Goal: Information Seeking & Learning: Learn about a topic

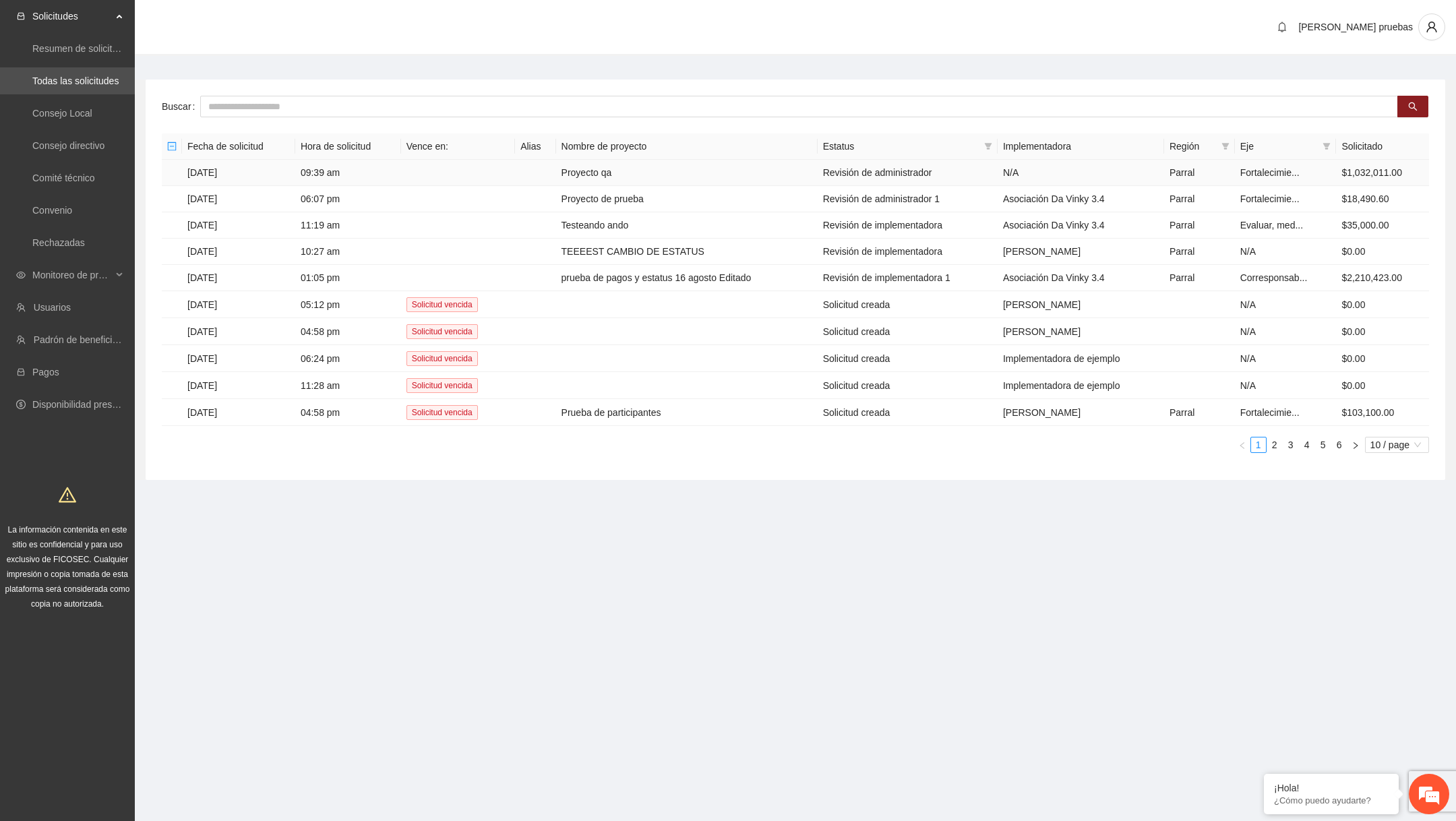
click at [629, 169] on td "Proyecto qa" at bounding box center [687, 172] width 262 height 26
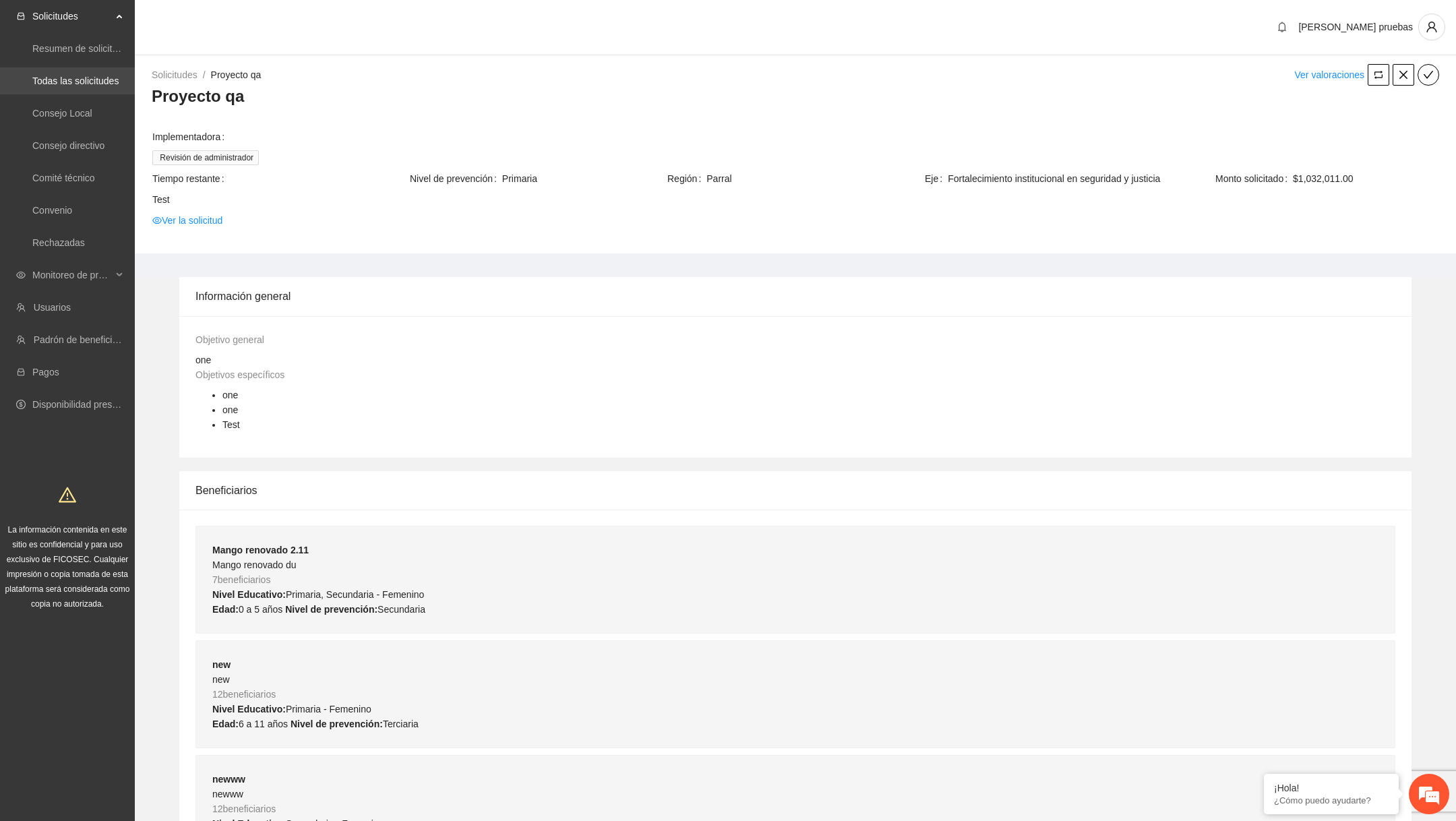
click at [86, 85] on link "Todas las solicitudes" at bounding box center [75, 81] width 87 height 11
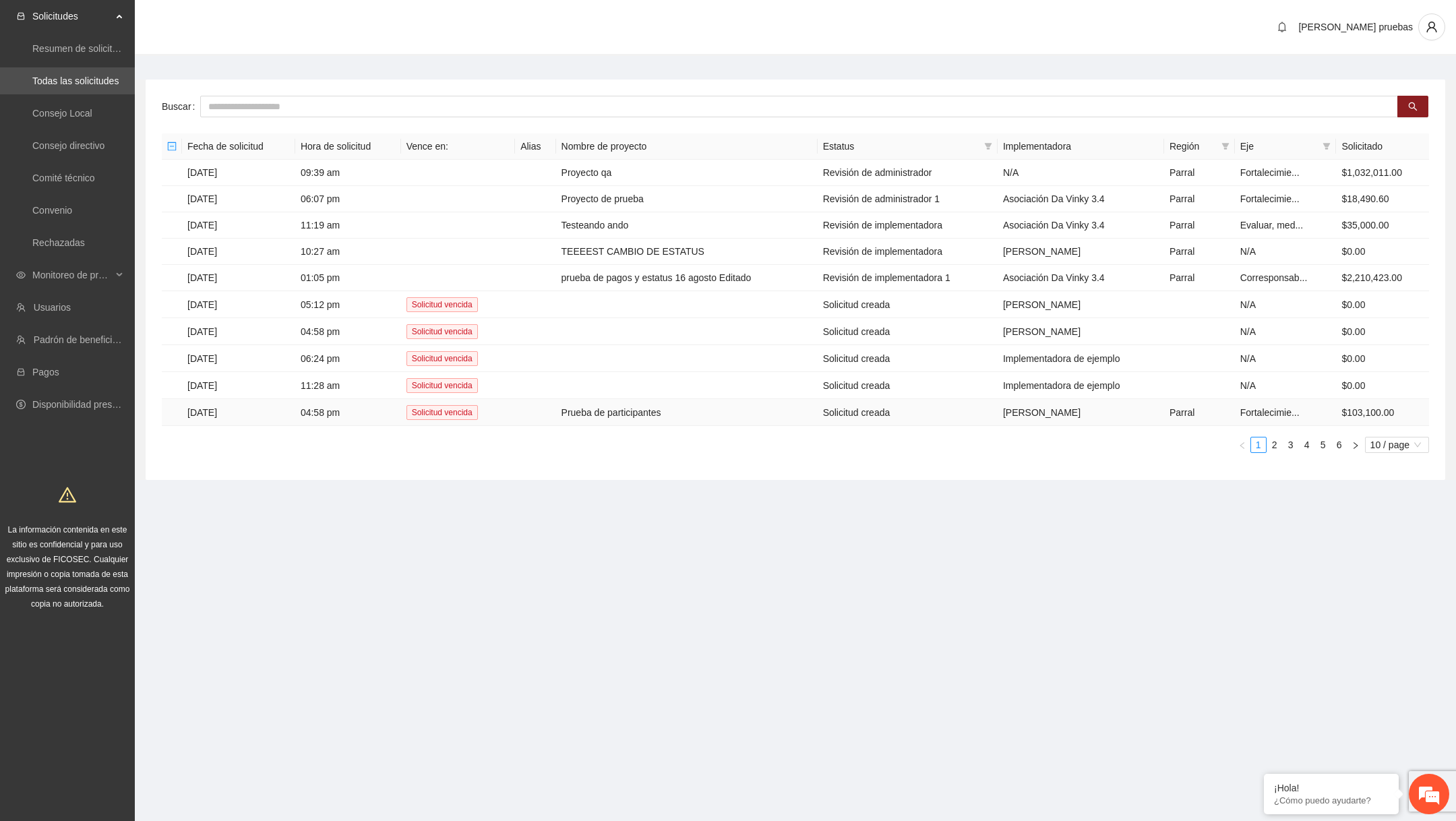
click at [672, 413] on td "Prueba de participantes" at bounding box center [687, 413] width 262 height 27
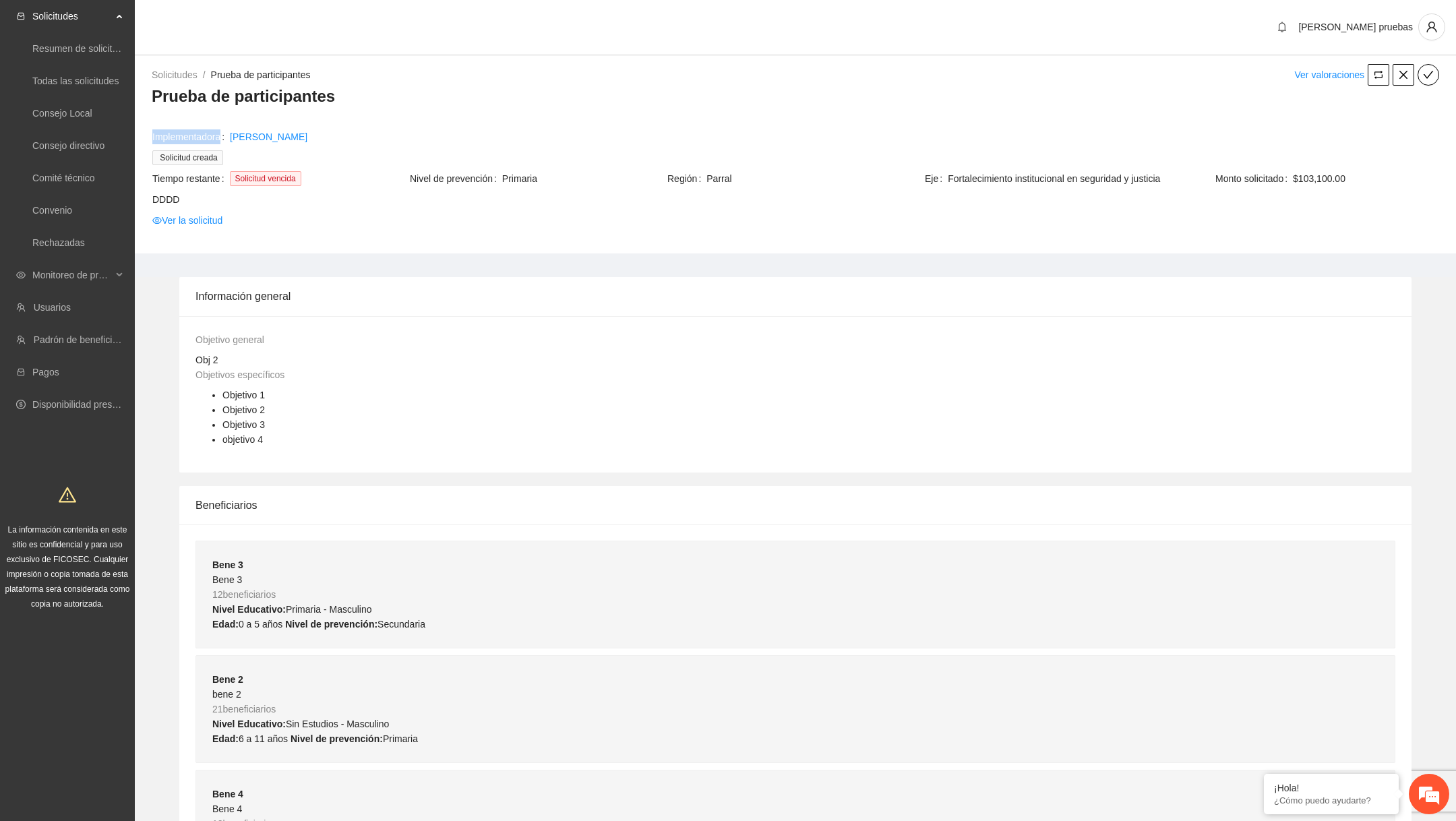
drag, startPoint x: 149, startPoint y: 137, endPoint x: 226, endPoint y: 139, distance: 77.0
click at [226, 139] on div "Solicitudes / Prueba de participantes / Ver valoraciones Prueba de participante…" at bounding box center [796, 159] width 1322 height 190
copy tbody "Implementadora"
click at [112, 281] on div "Monitoreo de proyectos" at bounding box center [67, 275] width 135 height 27
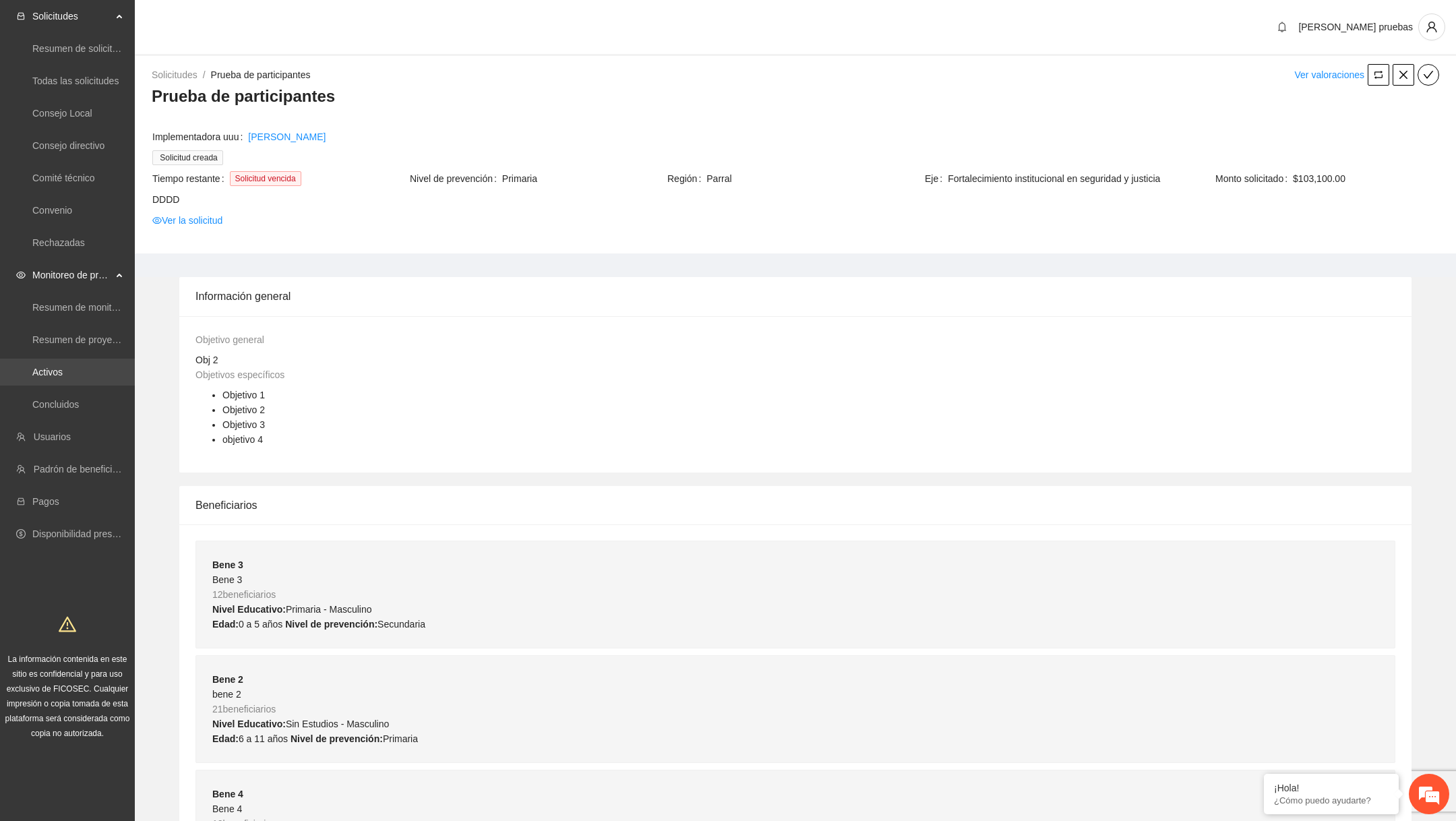
click at [63, 367] on link "Activos" at bounding box center [47, 372] width 30 height 11
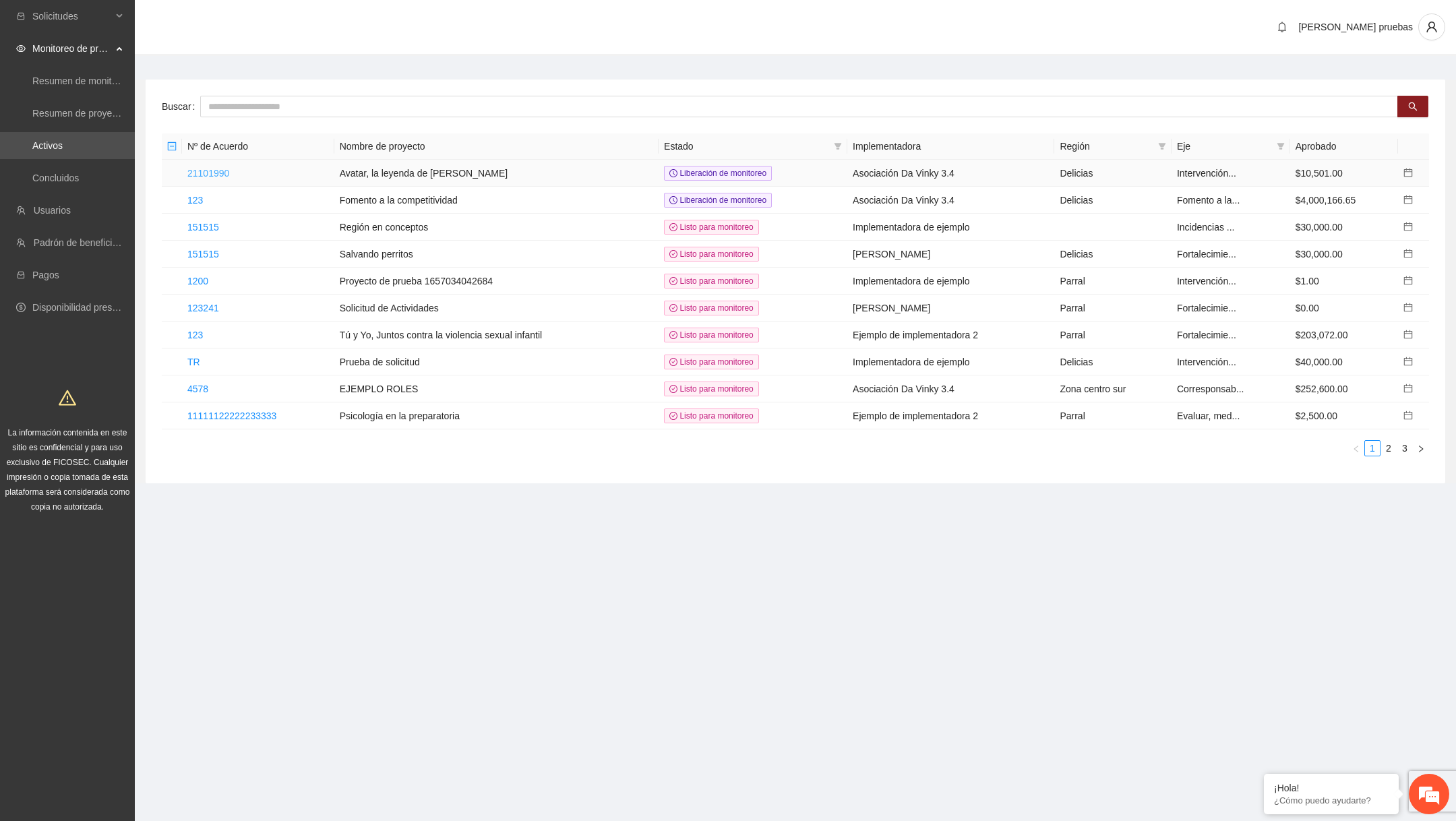
click at [227, 168] on link "21101990" at bounding box center [208, 173] width 41 height 11
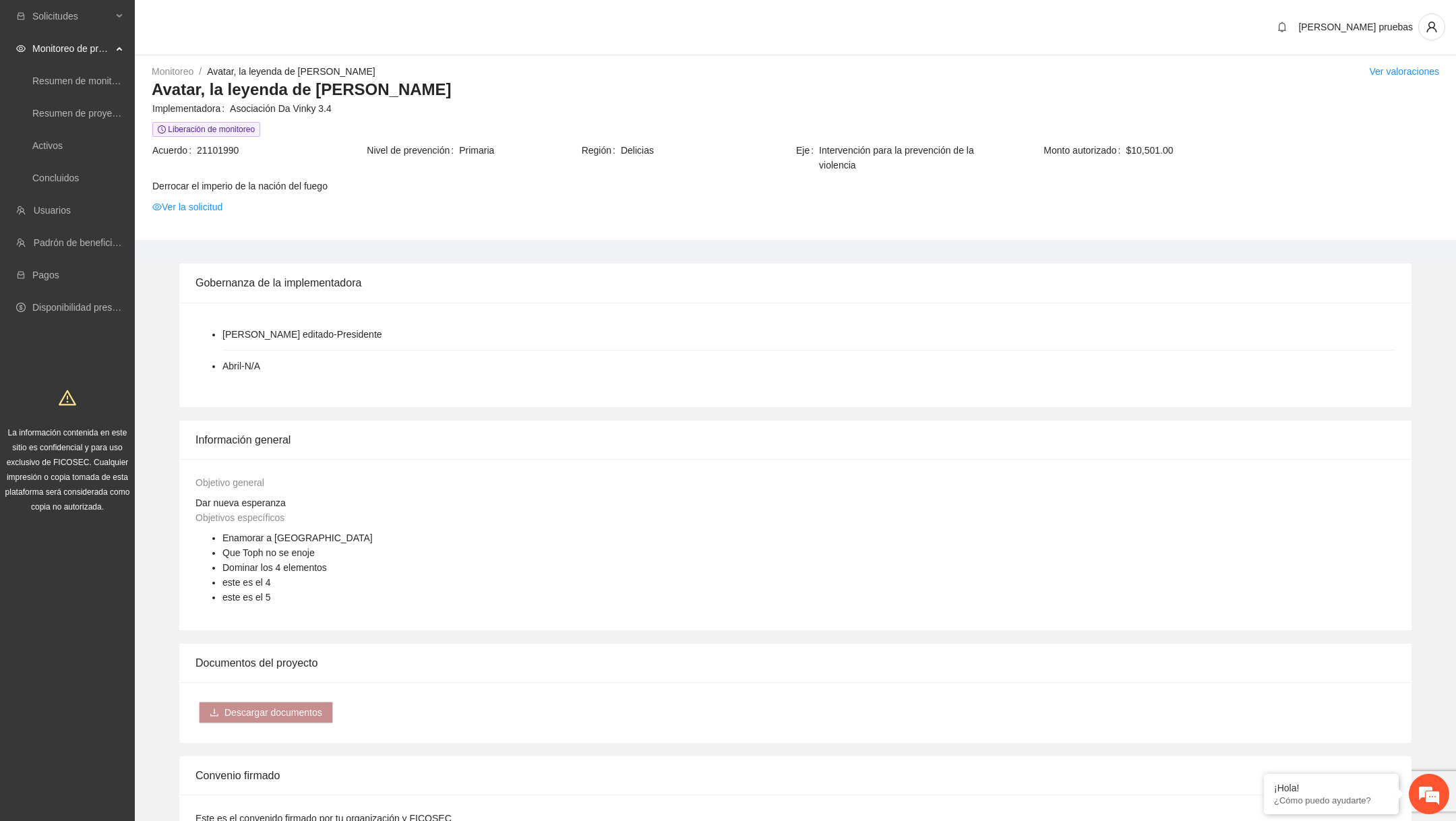
click at [210, 103] on span "Implementadora" at bounding box center [191, 108] width 77 height 15
click at [159, 143] on span "Acuerdo" at bounding box center [174, 150] width 44 height 15
copy span "Acuerdo"
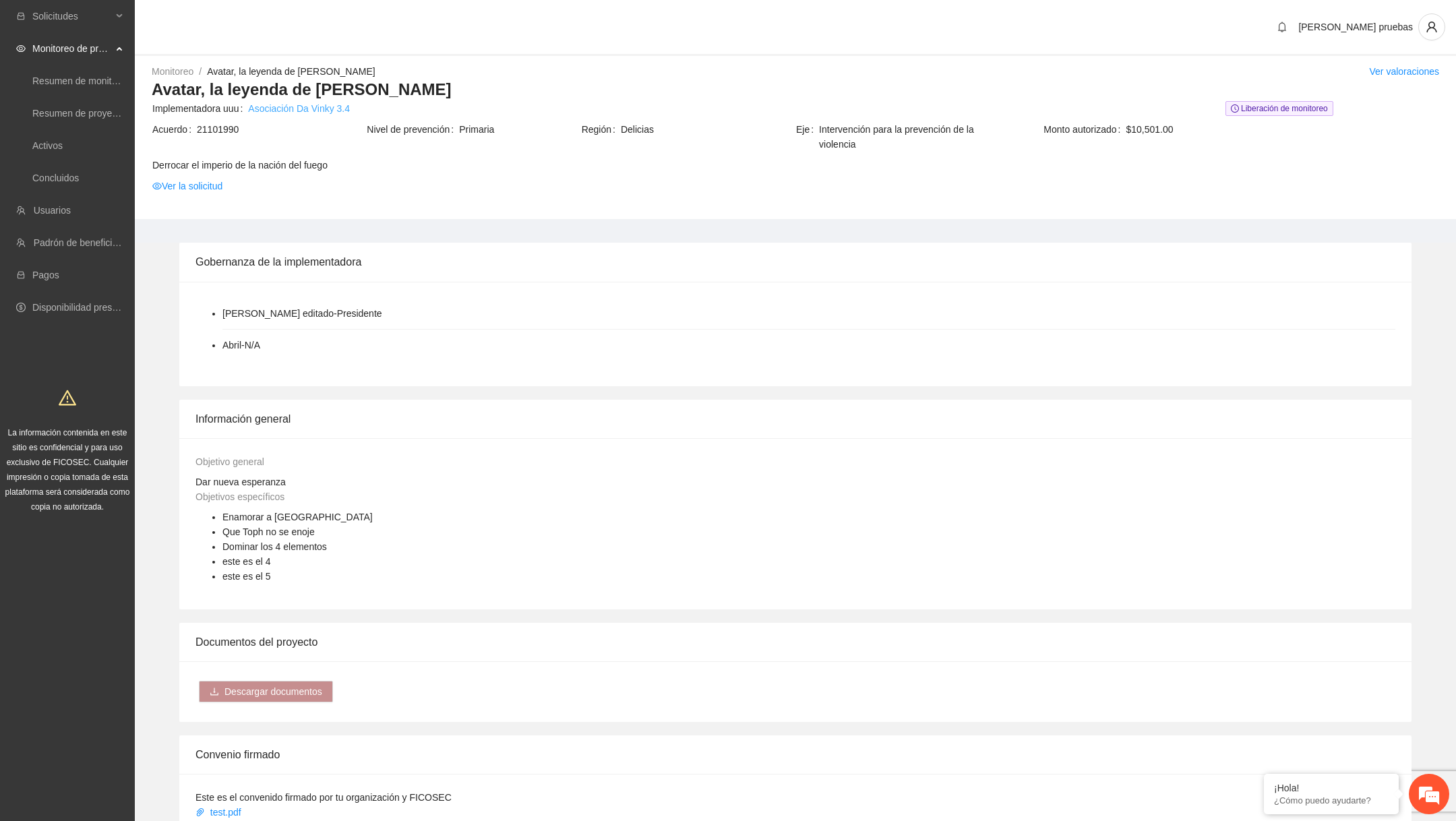
click at [325, 104] on link "Asociación Da Vinky 3.4" at bounding box center [299, 108] width 102 height 15
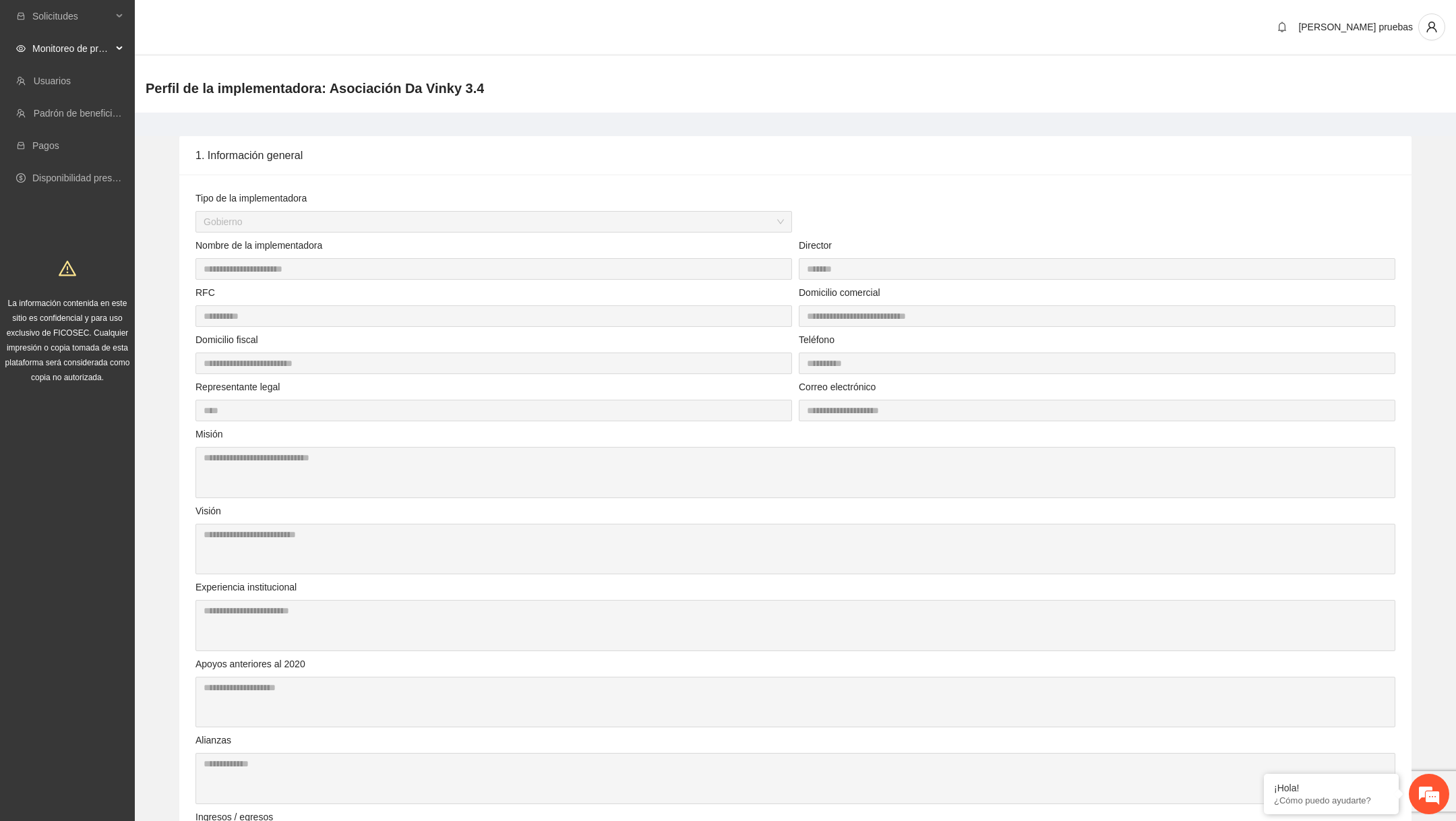
click at [114, 39] on div "Monitoreo de proyectos" at bounding box center [67, 49] width 135 height 27
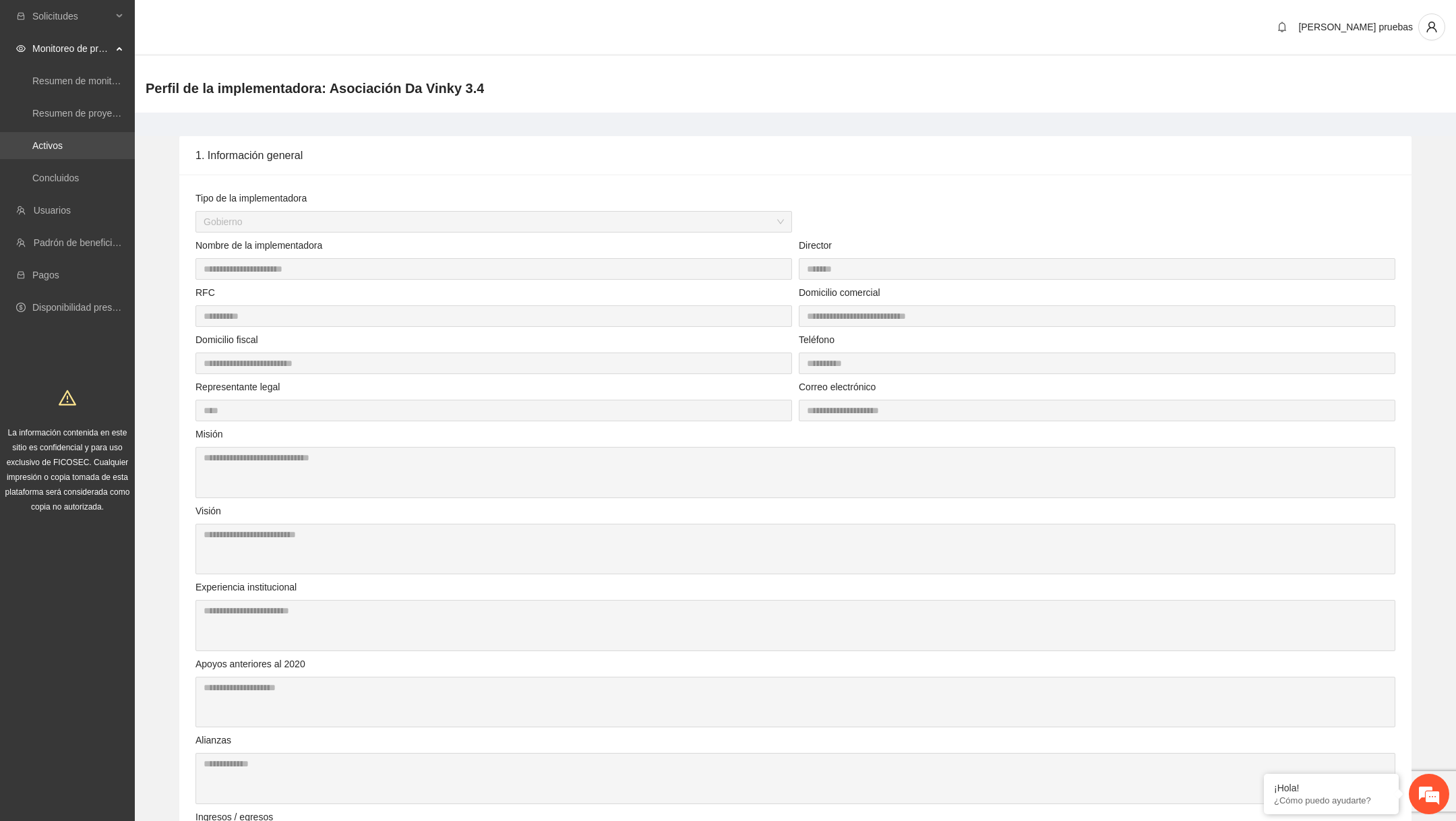
click at [63, 140] on link "Activos" at bounding box center [47, 145] width 30 height 11
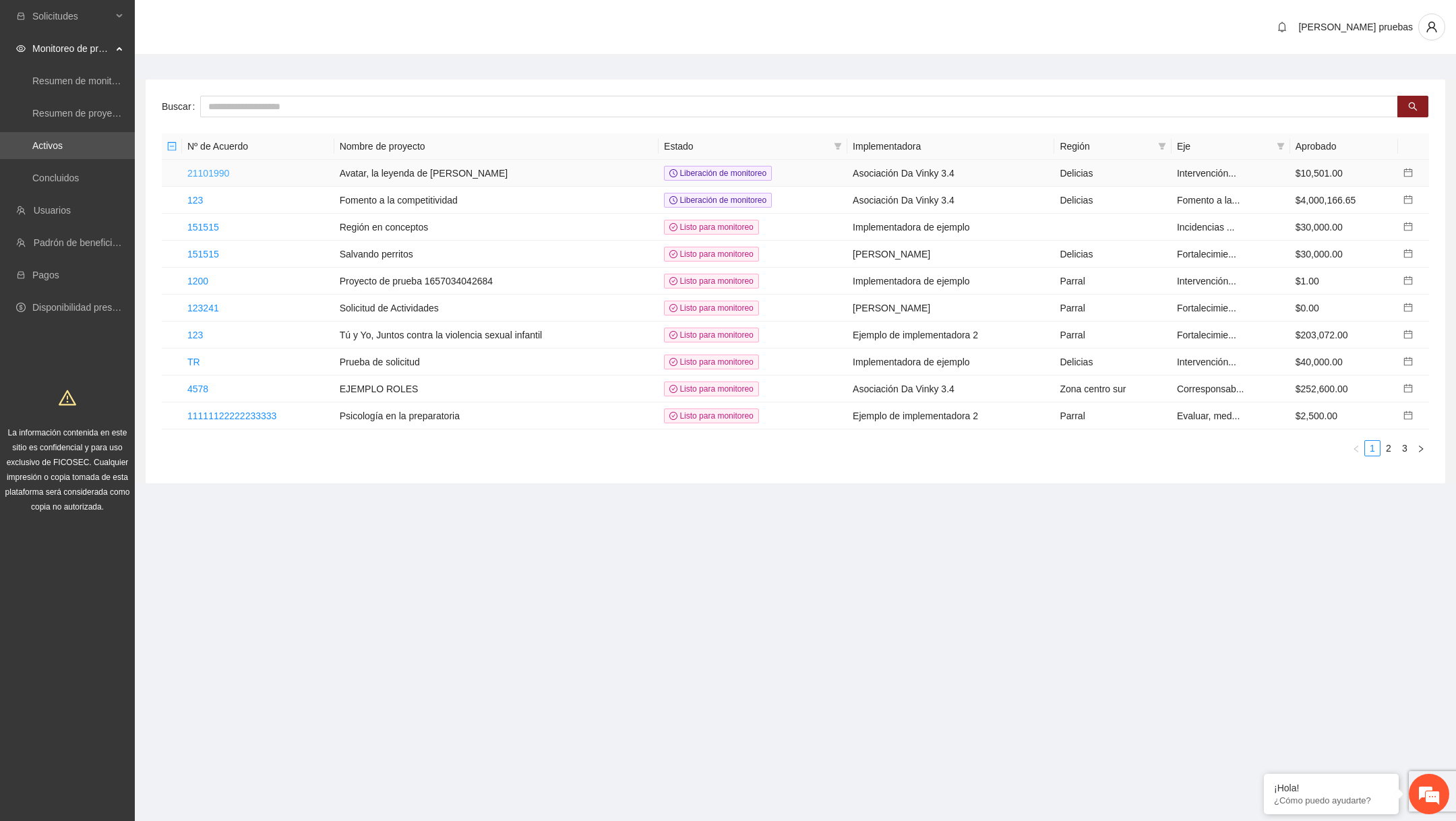
click at [230, 172] on link "21101990" at bounding box center [208, 173] width 41 height 11
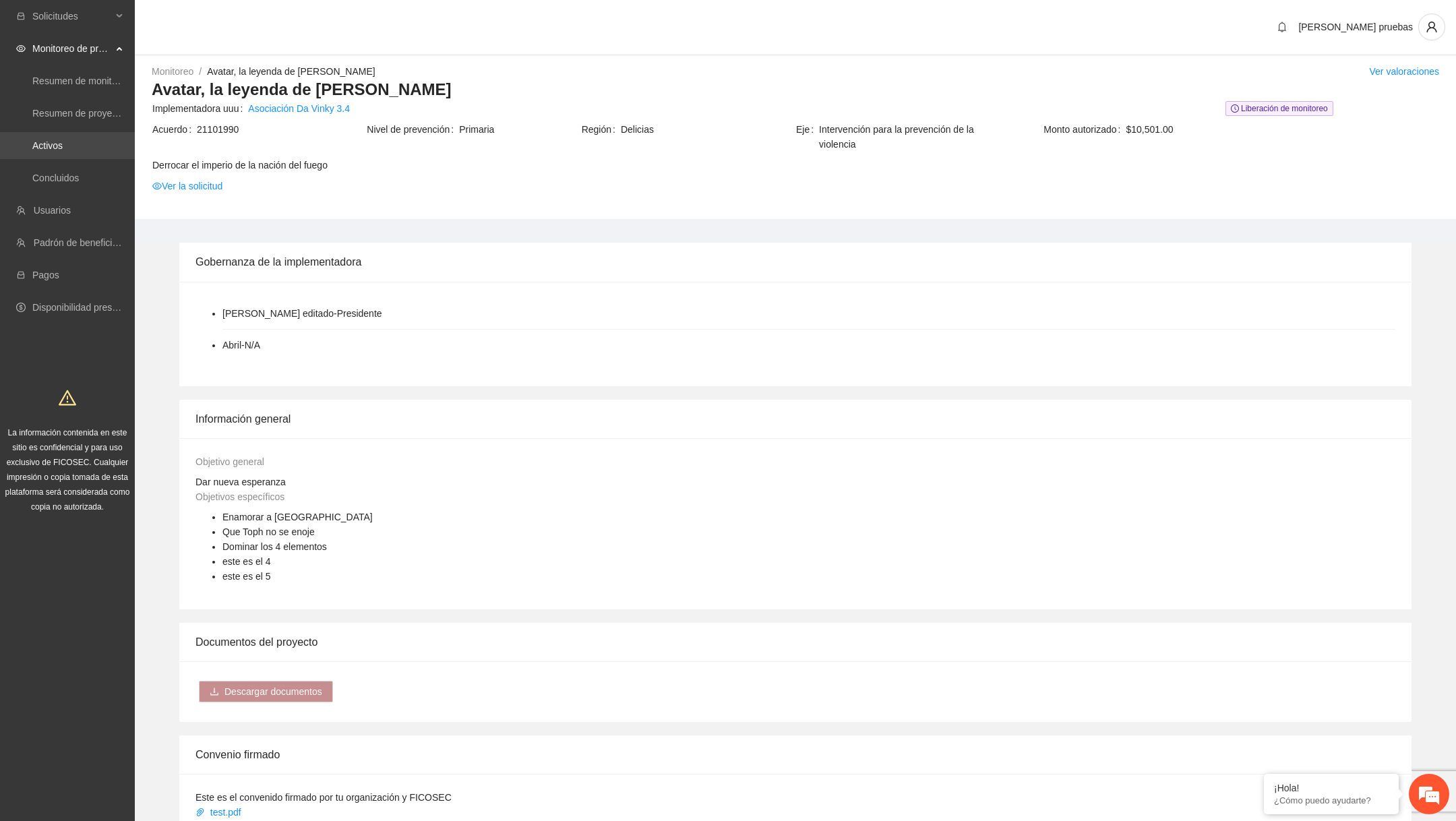
click at [63, 151] on link "Activos" at bounding box center [47, 145] width 30 height 11
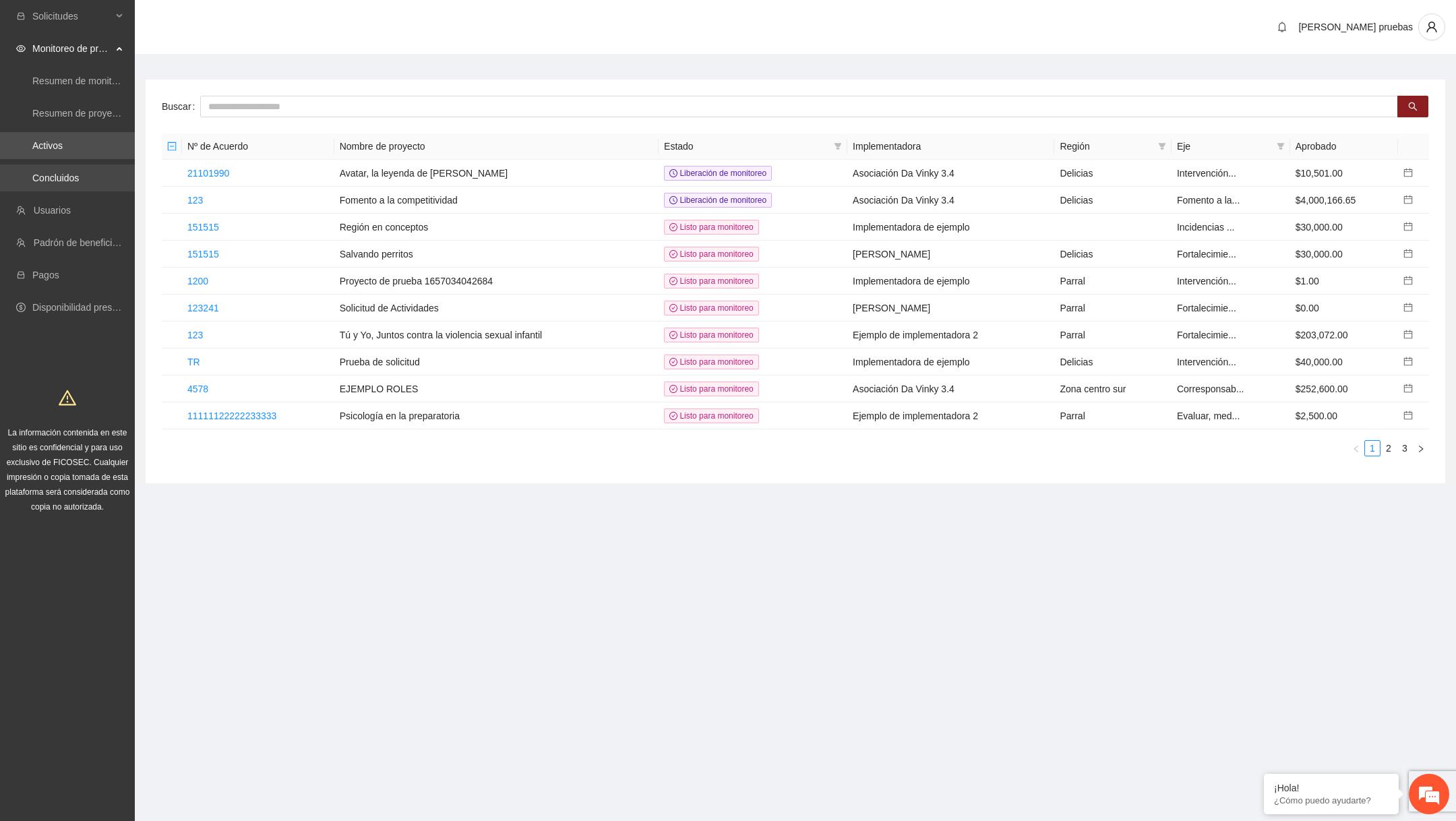
click at [79, 180] on link "Concluidos" at bounding box center [55, 177] width 46 height 11
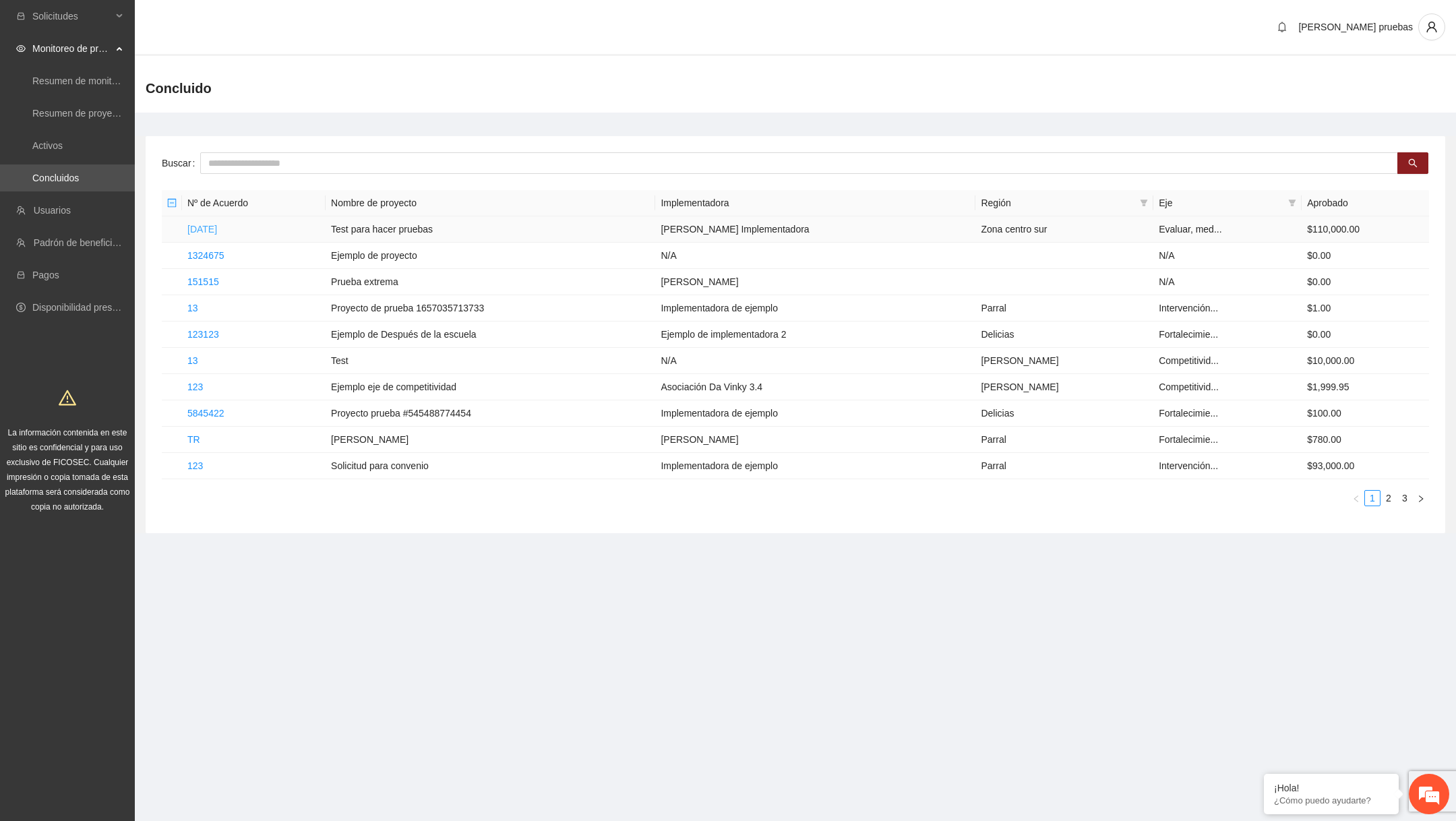
click at [215, 233] on link "22/01/2025" at bounding box center [202, 229] width 29 height 11
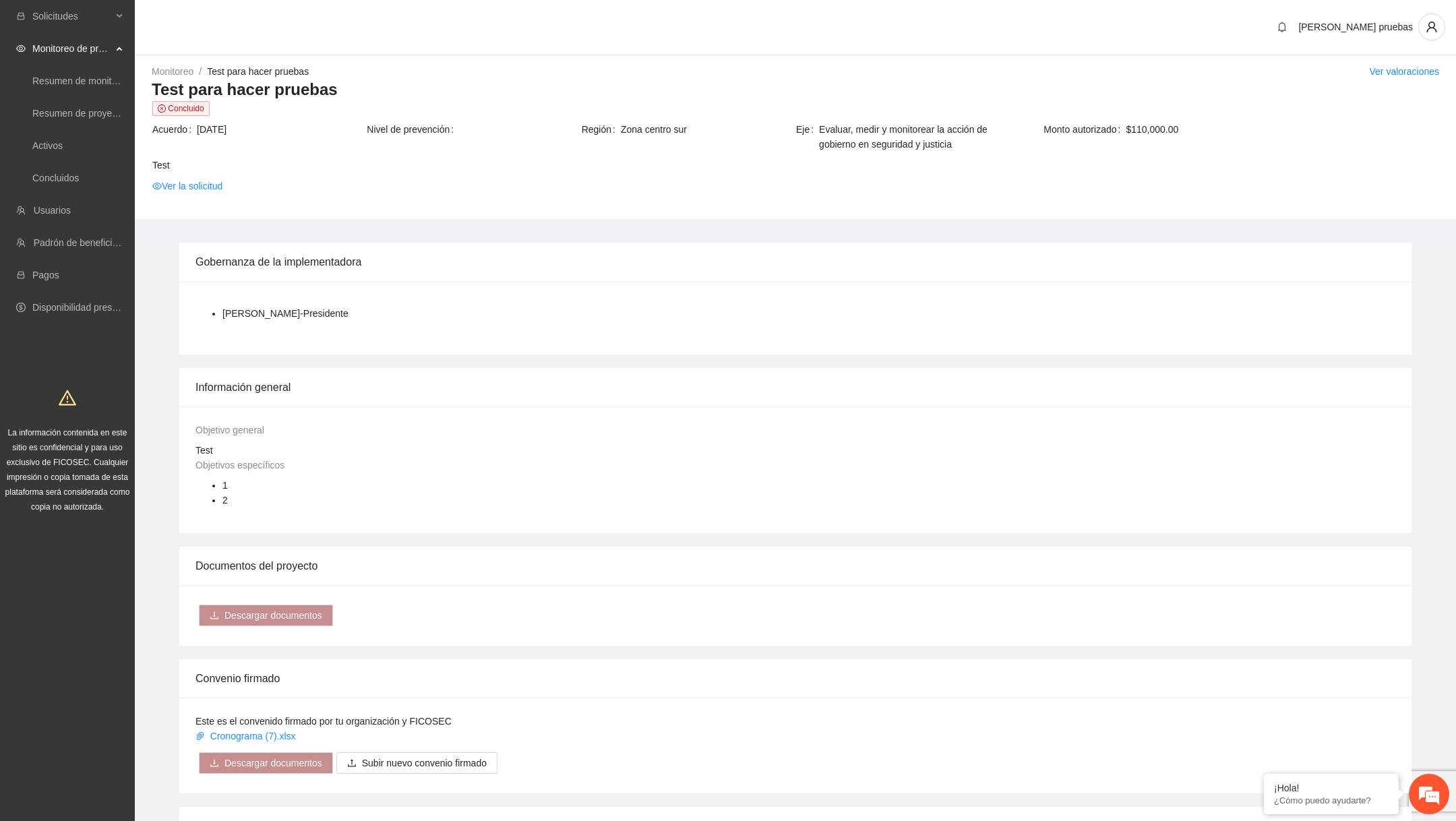
click at [592, 261] on div "Gobernanza de la implementadora" at bounding box center [795, 262] width 1200 height 39
click at [90, 108] on link "Resumen de proyectos aprobados" at bounding box center [104, 113] width 144 height 11
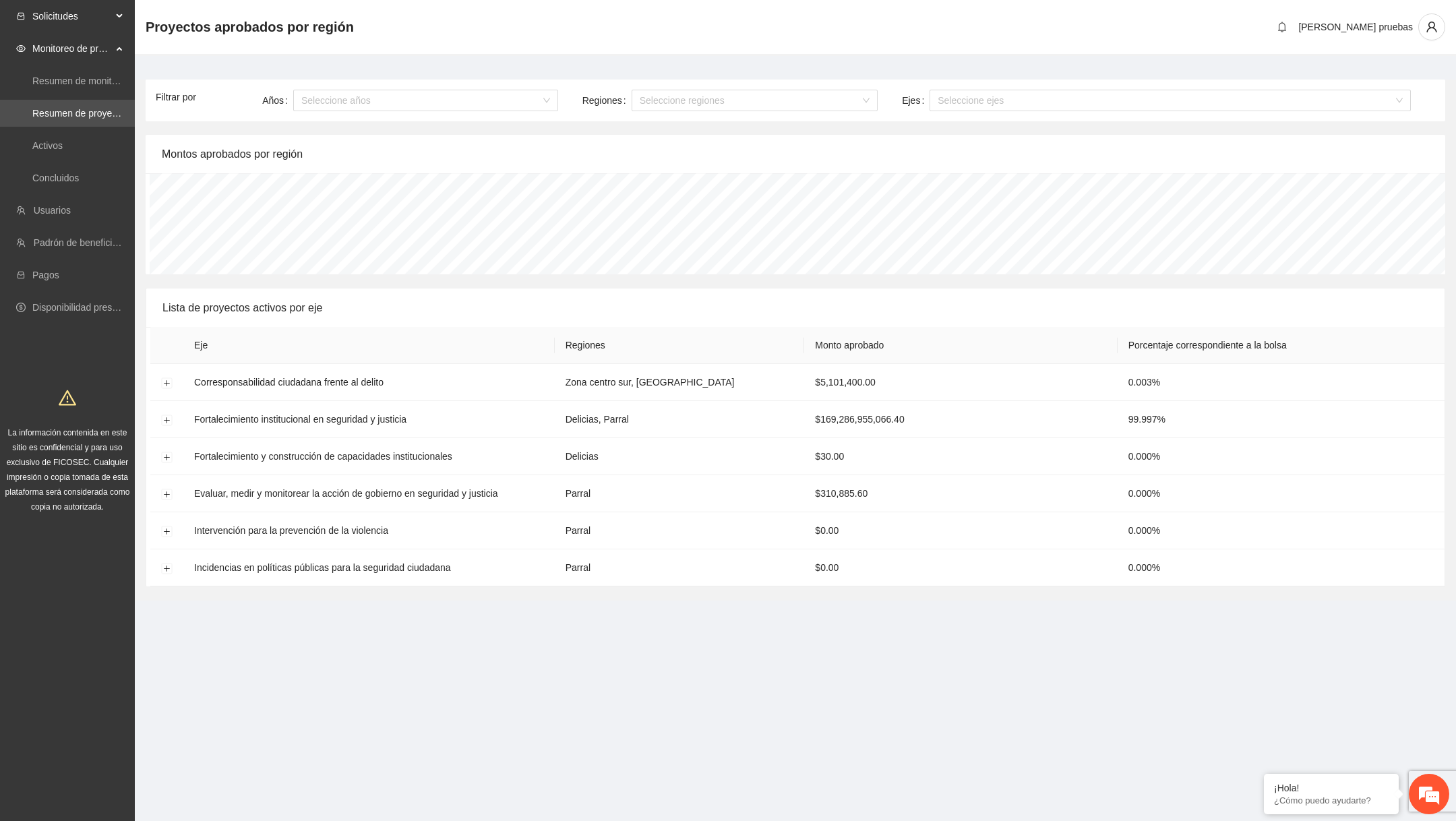
click at [104, 25] on span "Solicitudes" at bounding box center [72, 16] width 79 height 27
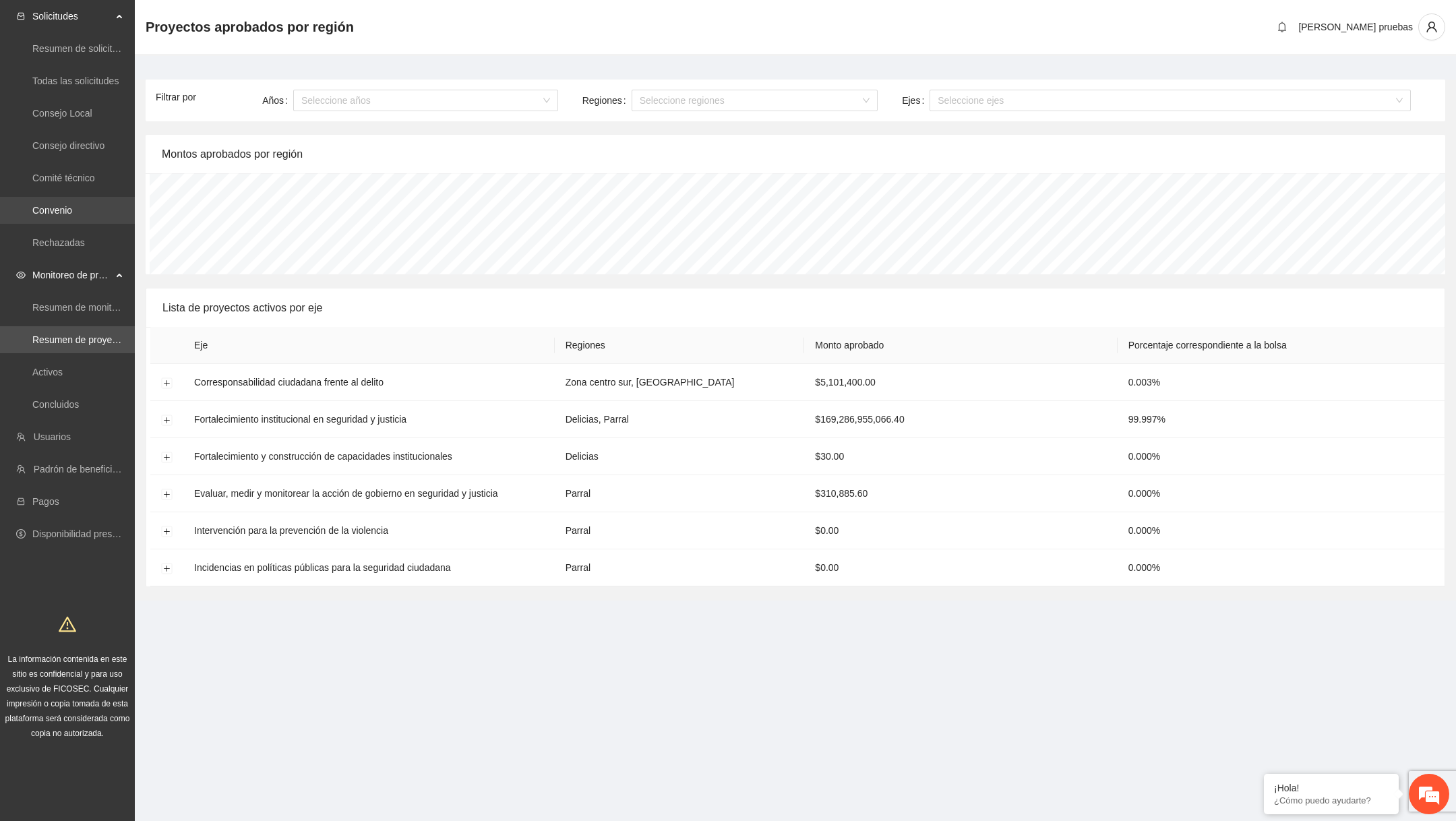
click at [72, 205] on link "Convenio" at bounding box center [52, 210] width 40 height 11
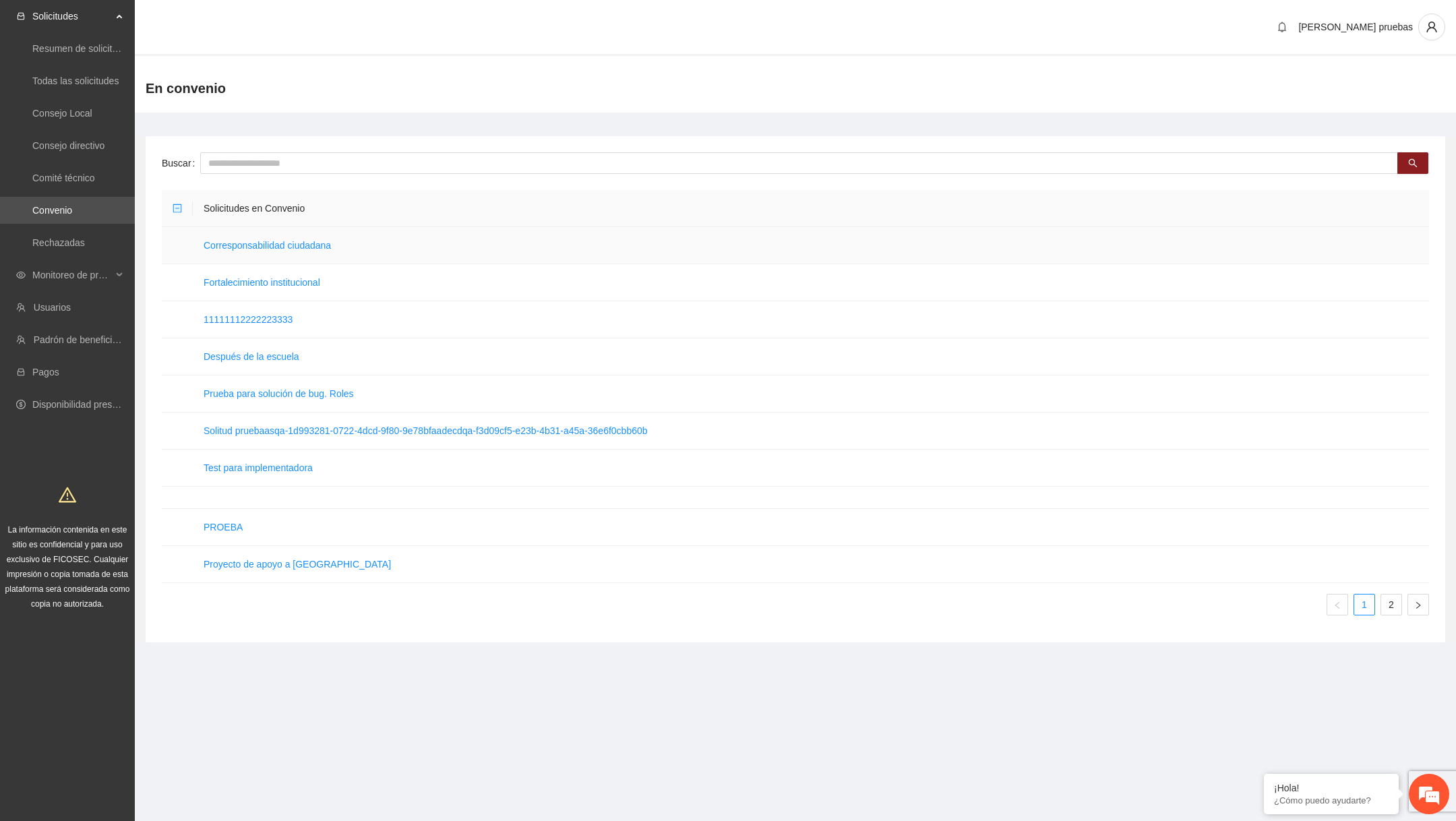
click at [252, 252] on td "Corresponsabilidad ciudadana" at bounding box center [811, 246] width 1236 height 37
click at [259, 252] on td "Corresponsabilidad ciudadana" at bounding box center [811, 246] width 1236 height 37
click at [266, 251] on td "Corresponsabilidad ciudadana" at bounding box center [811, 246] width 1236 height 37
click at [276, 242] on link "Corresponsabilidad ciudadana" at bounding box center [267, 245] width 127 height 11
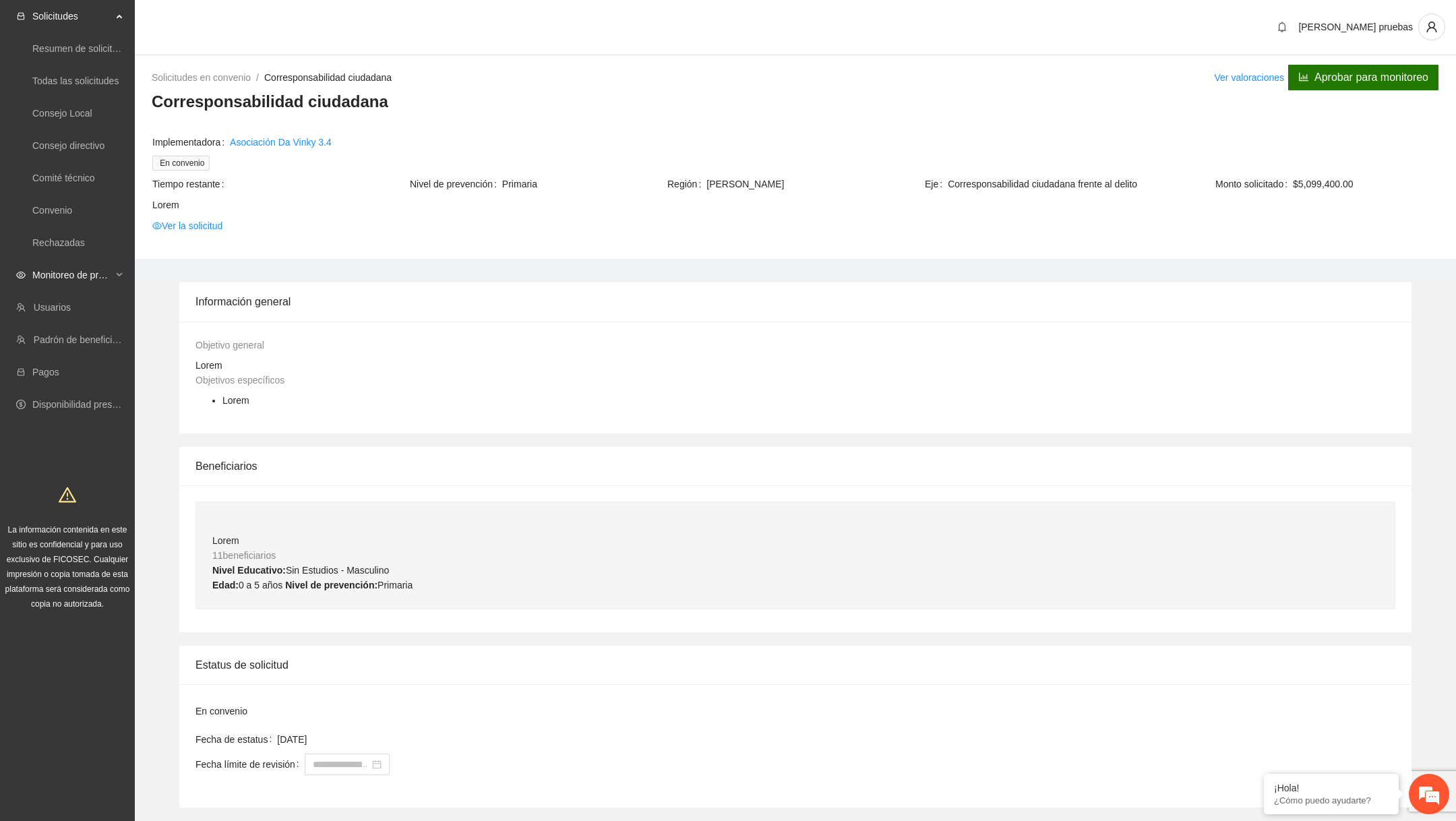
click at [102, 280] on span "Monitoreo de proyectos" at bounding box center [72, 275] width 79 height 27
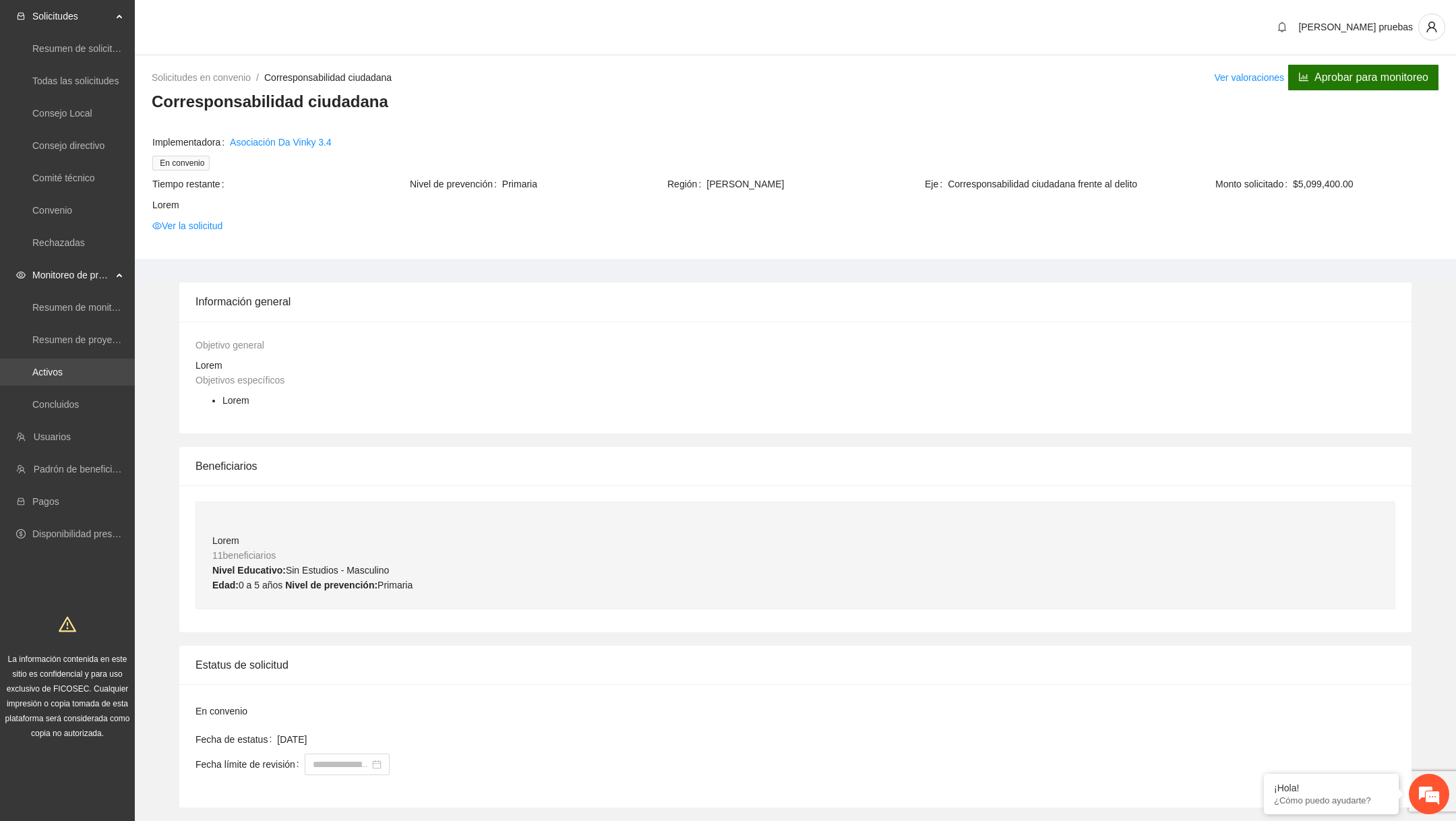
click at [63, 368] on link "Activos" at bounding box center [47, 372] width 30 height 11
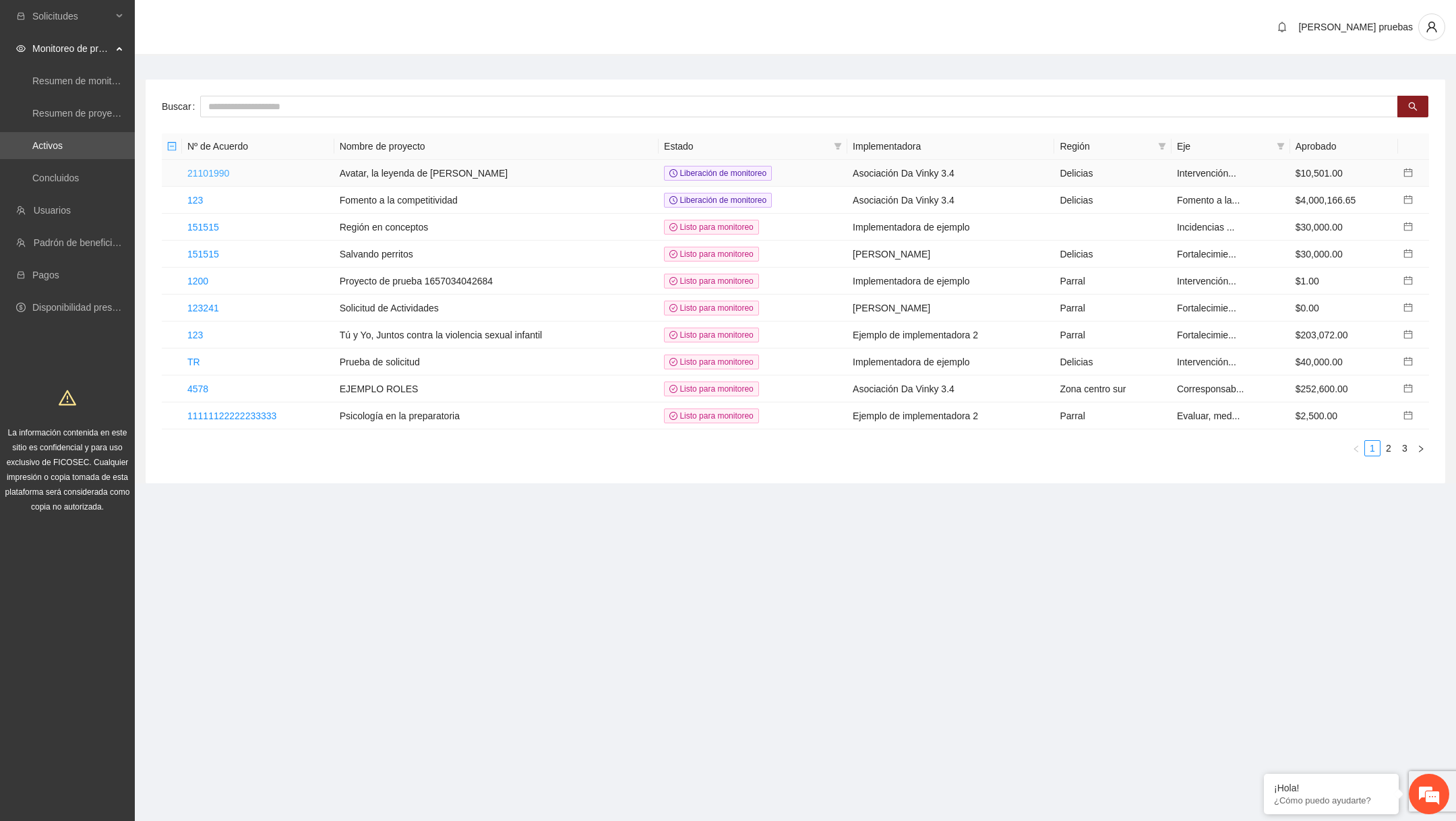
click at [212, 174] on link "21101990" at bounding box center [208, 173] width 41 height 11
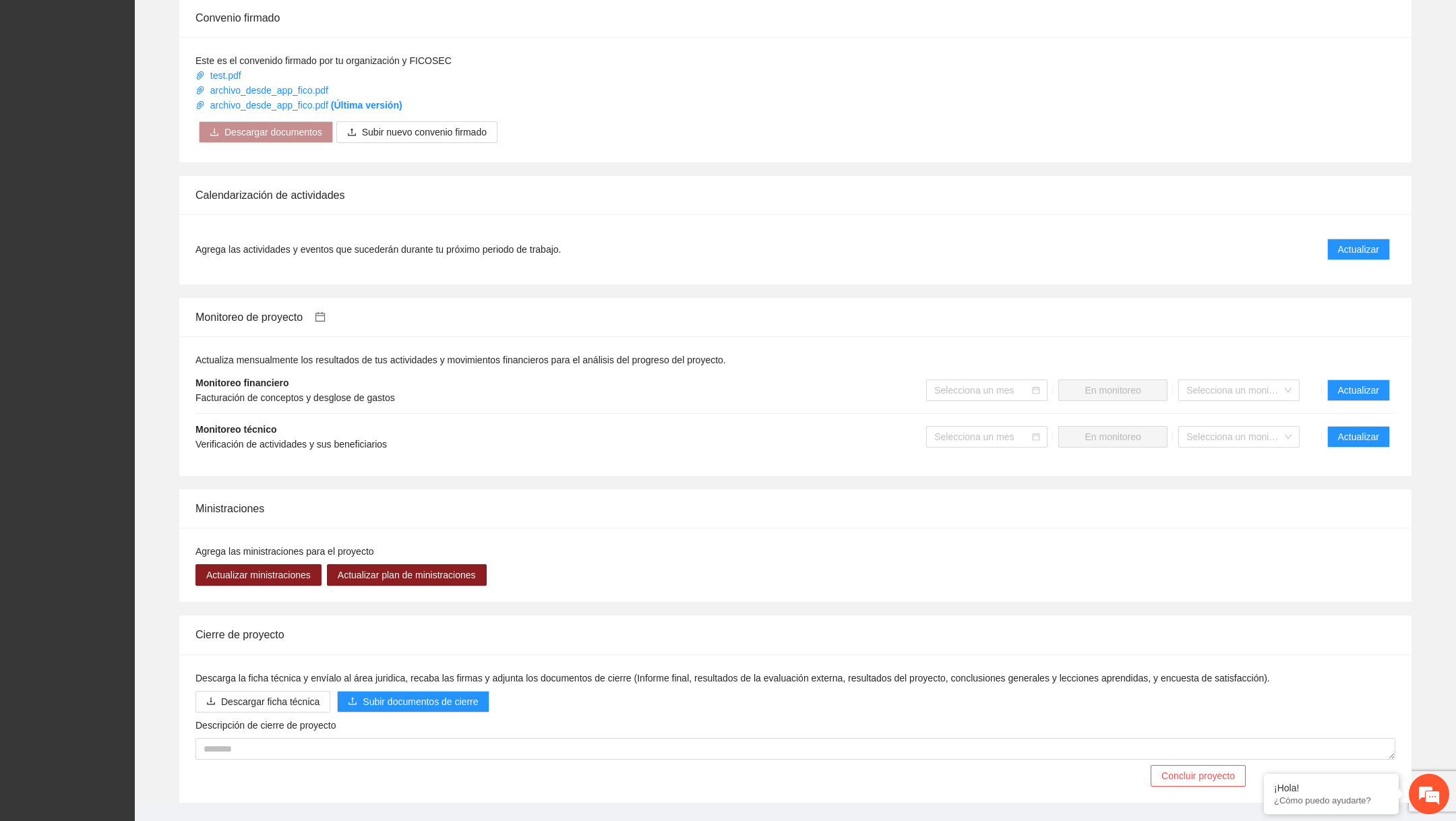
scroll to position [767, 0]
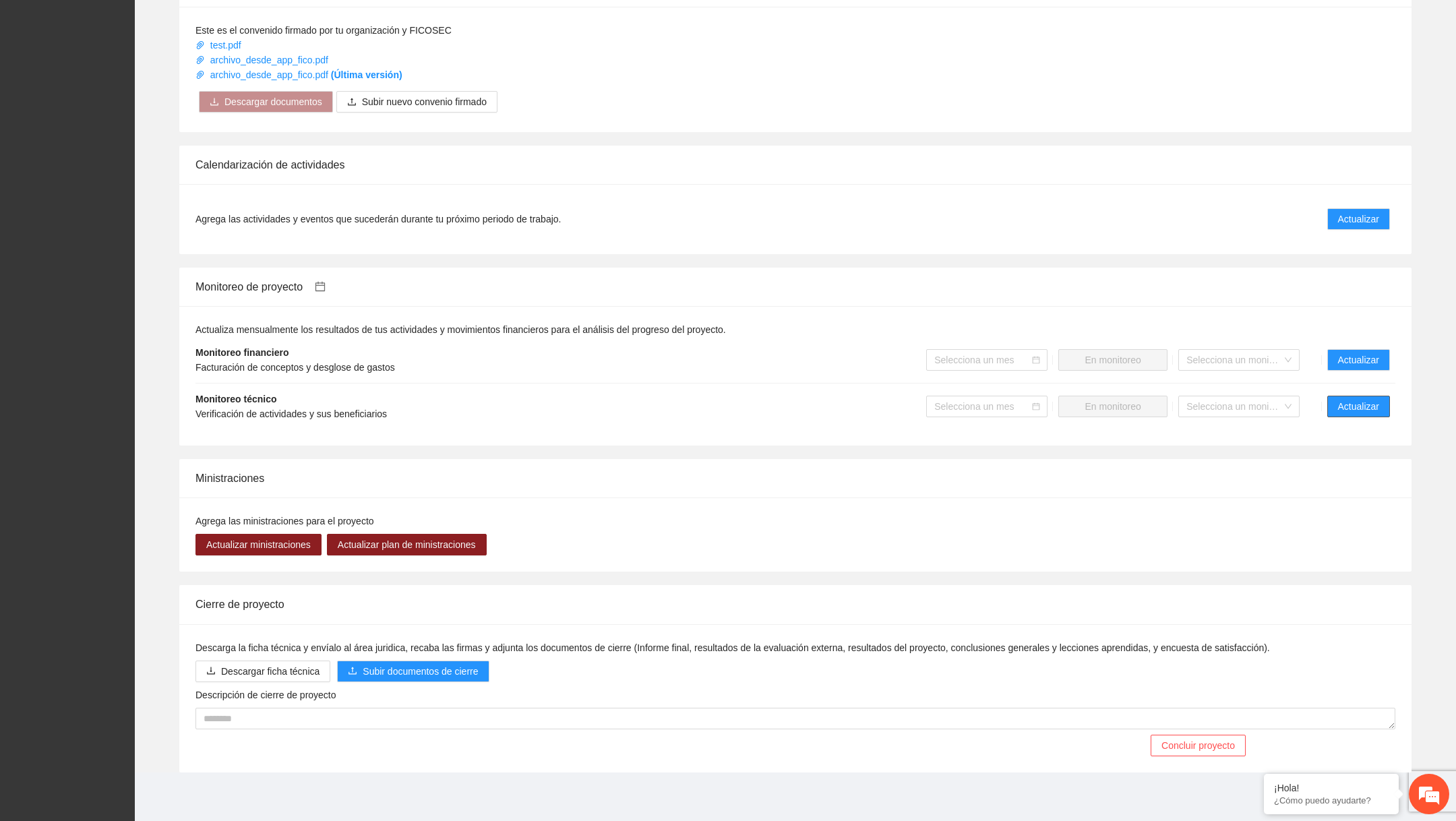
click at [1374, 396] on button "Actualizar" at bounding box center [1359, 406] width 63 height 21
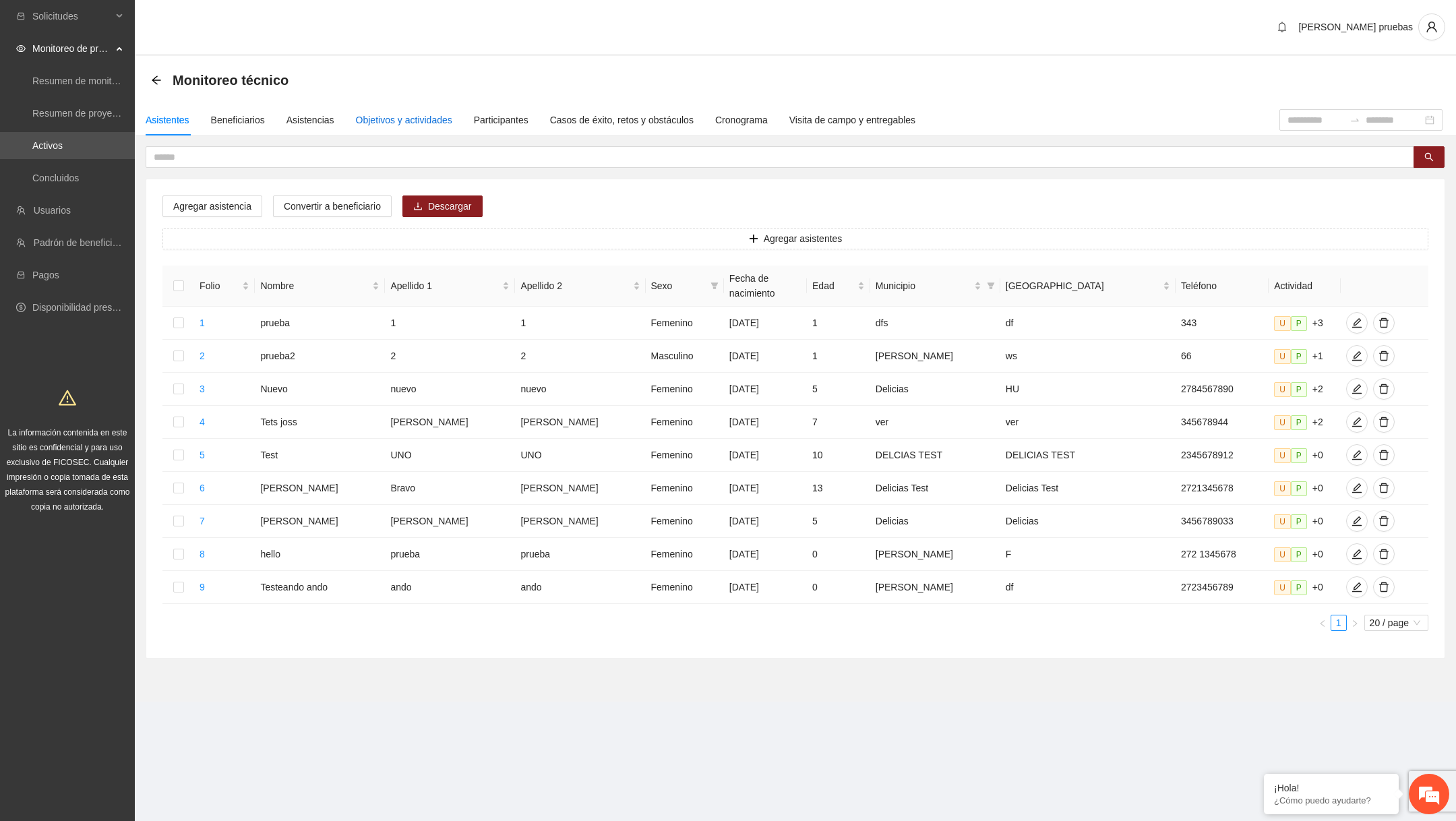
click at [410, 122] on div "Objetivos y actividades" at bounding box center [404, 119] width 97 height 15
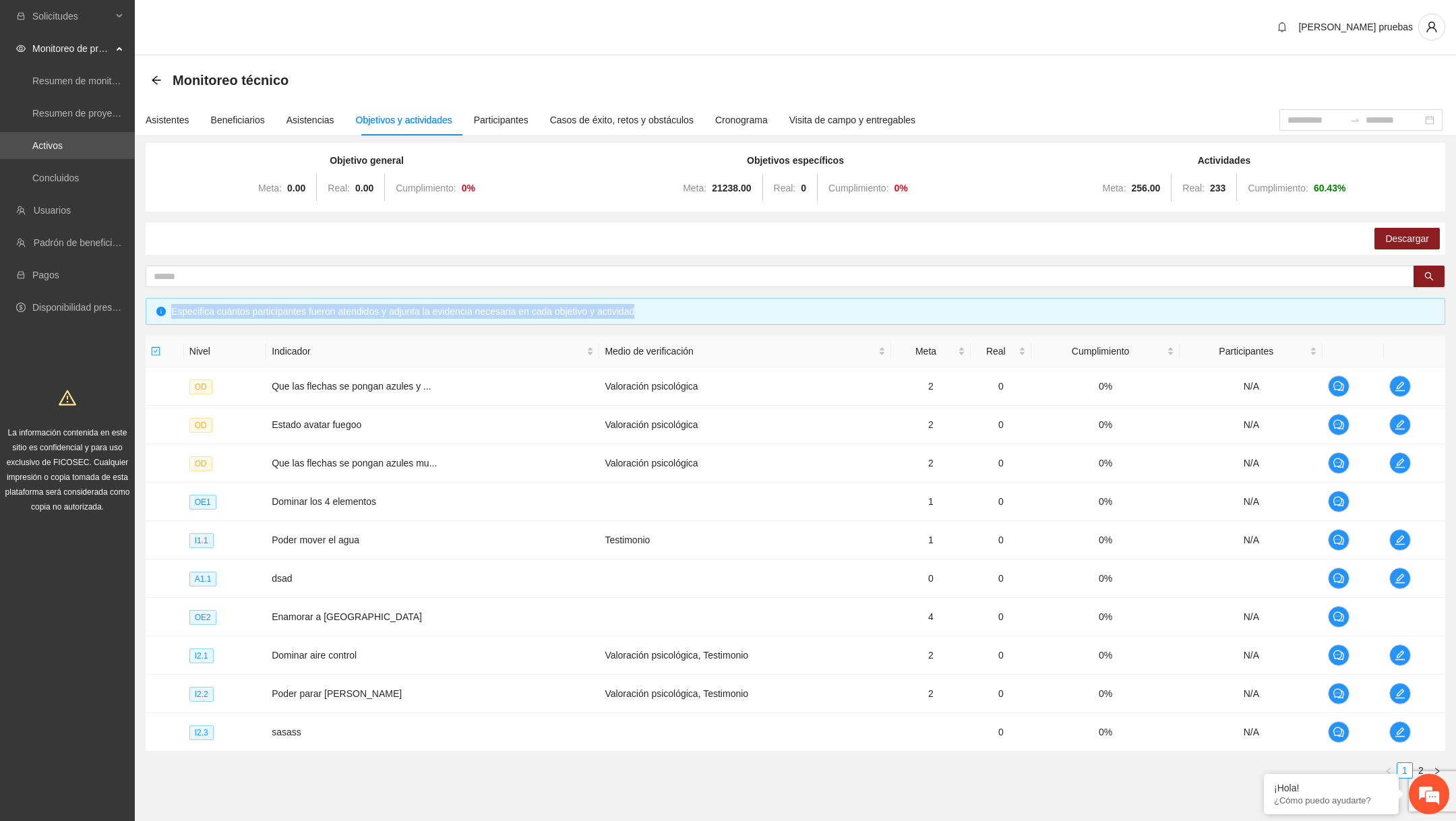
drag, startPoint x: 171, startPoint y: 311, endPoint x: 702, endPoint y: 310, distance: 531.0
click at [702, 310] on div "Especifica cuántos participantes fueron atendidos y adjunta la evidencia necesa…" at bounding box center [802, 311] width 1264 height 15
copy div "Especifica cuántos participantes fueron atendidos y adjunta la evidencia necesa…"
click at [839, 233] on div "Descargar" at bounding box center [796, 238] width 1300 height 32
click at [63, 151] on link "Activos" at bounding box center [47, 145] width 30 height 11
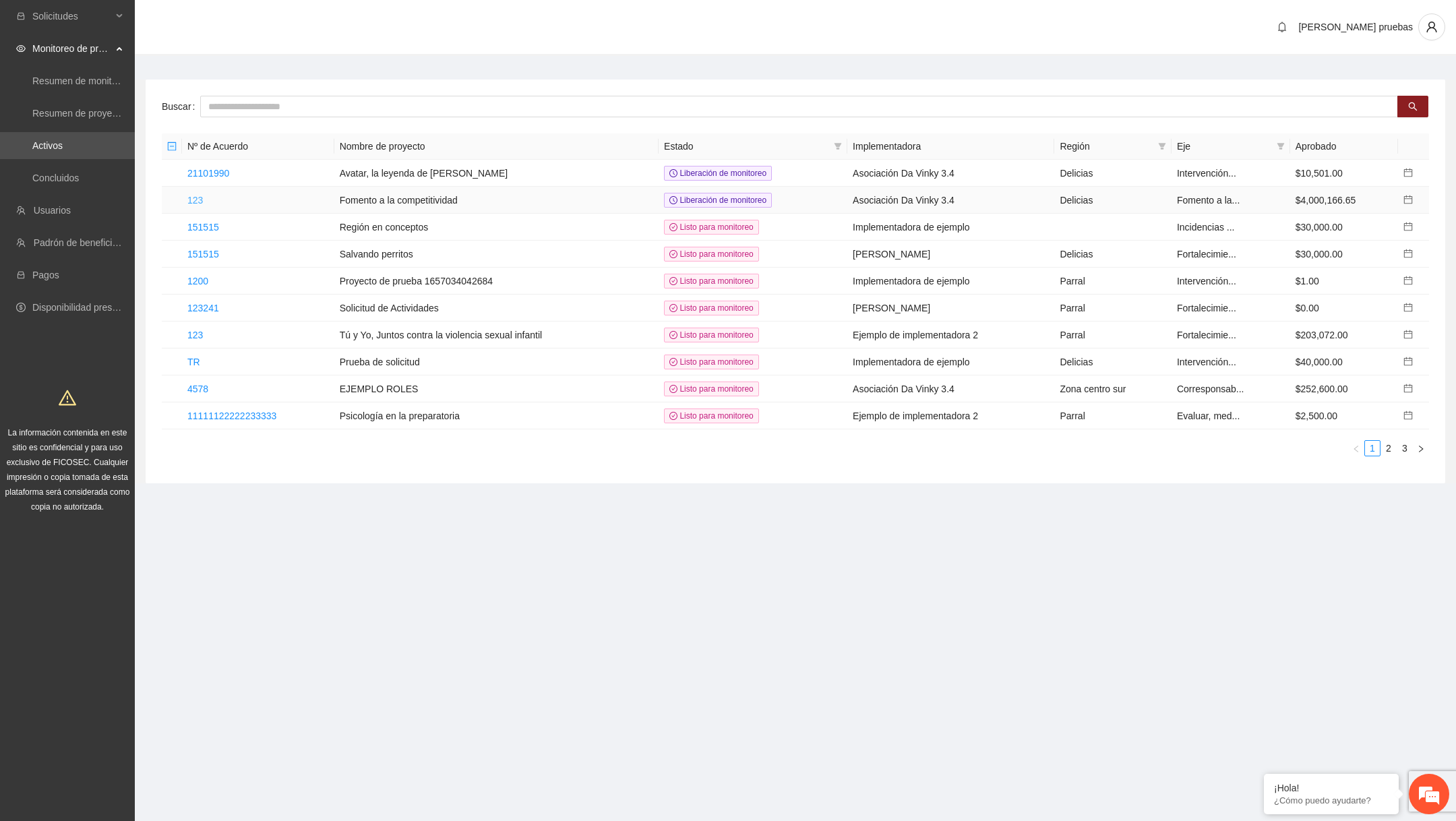
click at [193, 196] on link "123" at bounding box center [195, 200] width 16 height 11
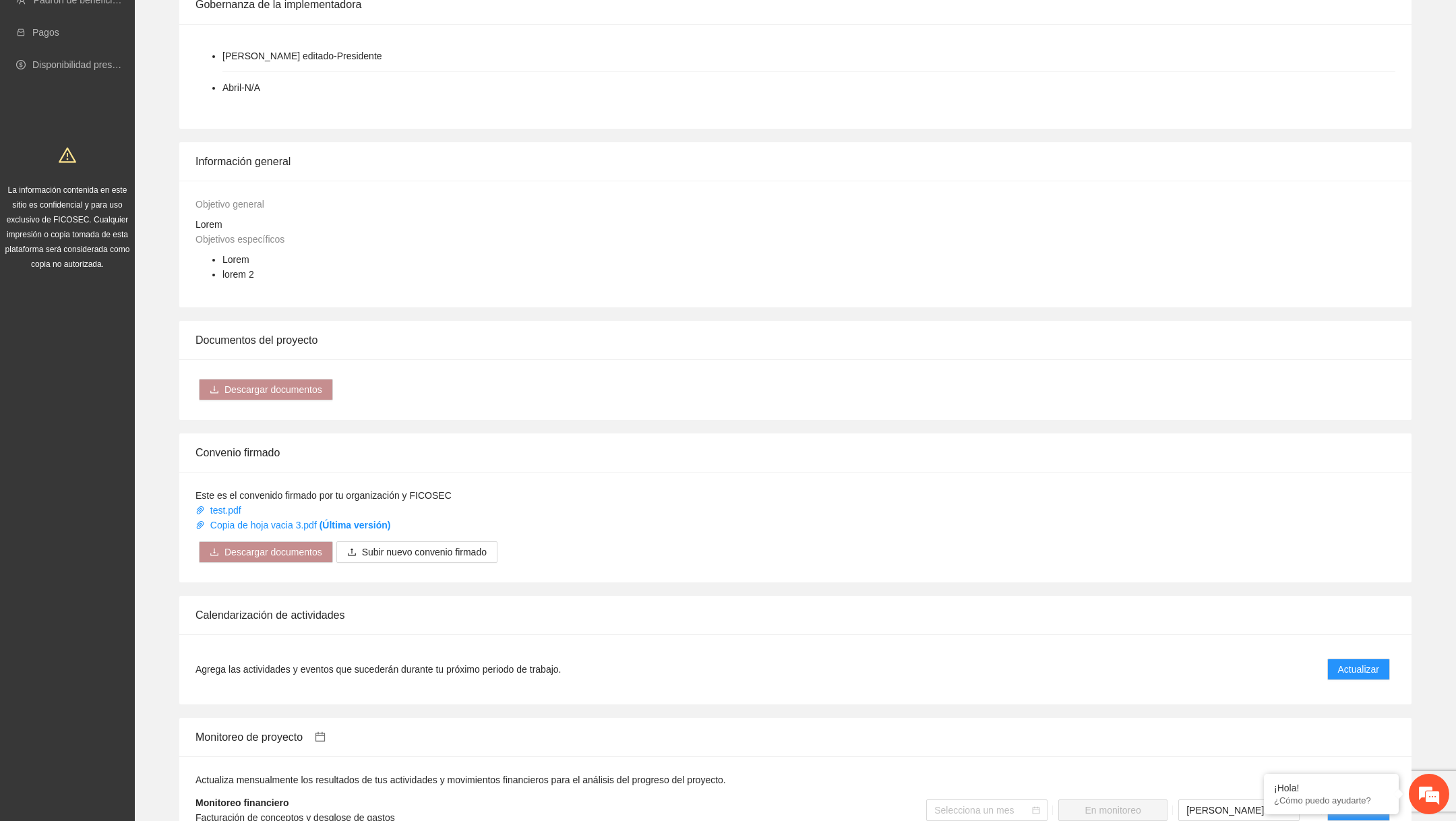
scroll to position [693, 0]
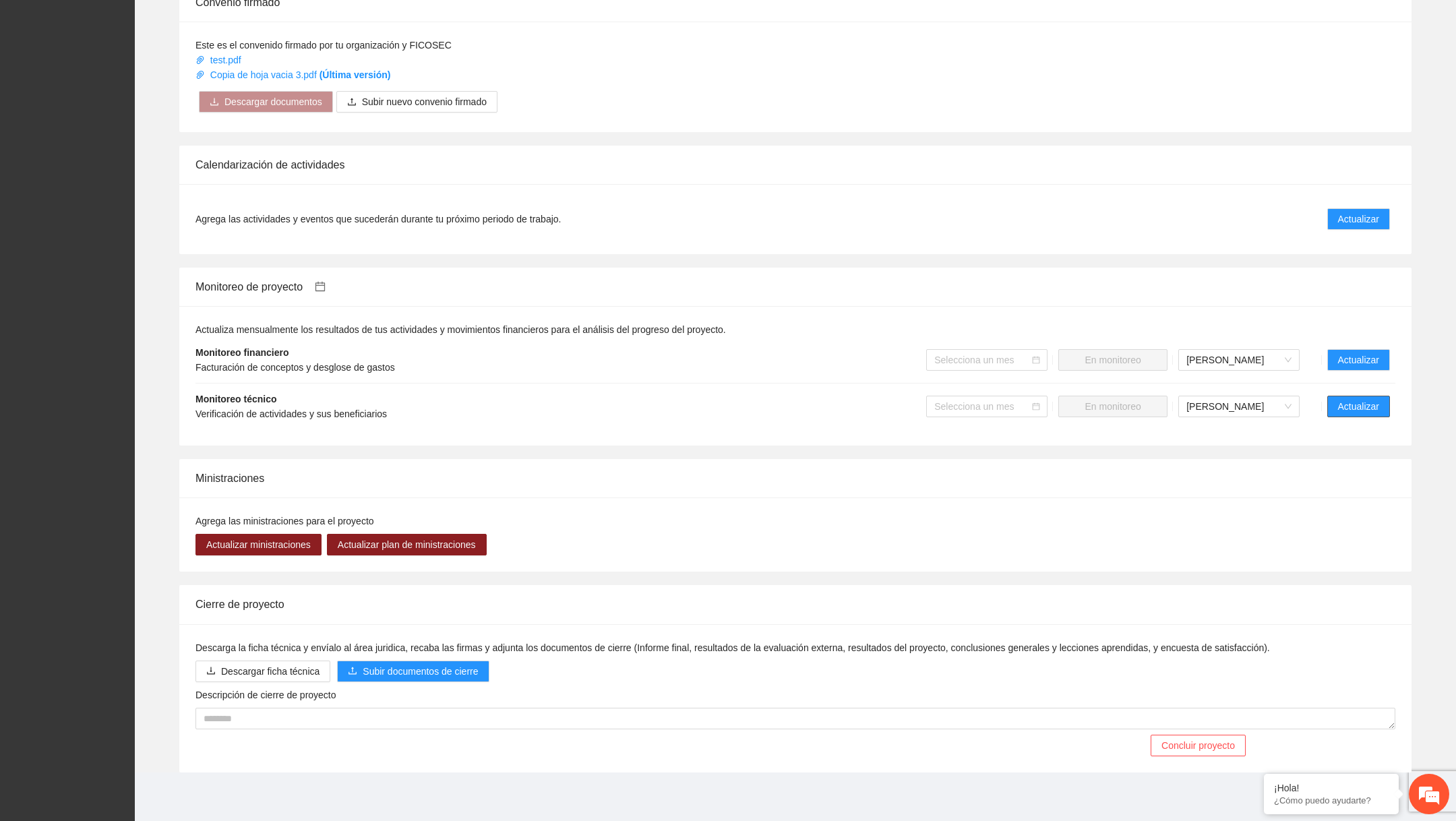
click at [1357, 400] on span "Actualizar" at bounding box center [1359, 406] width 41 height 15
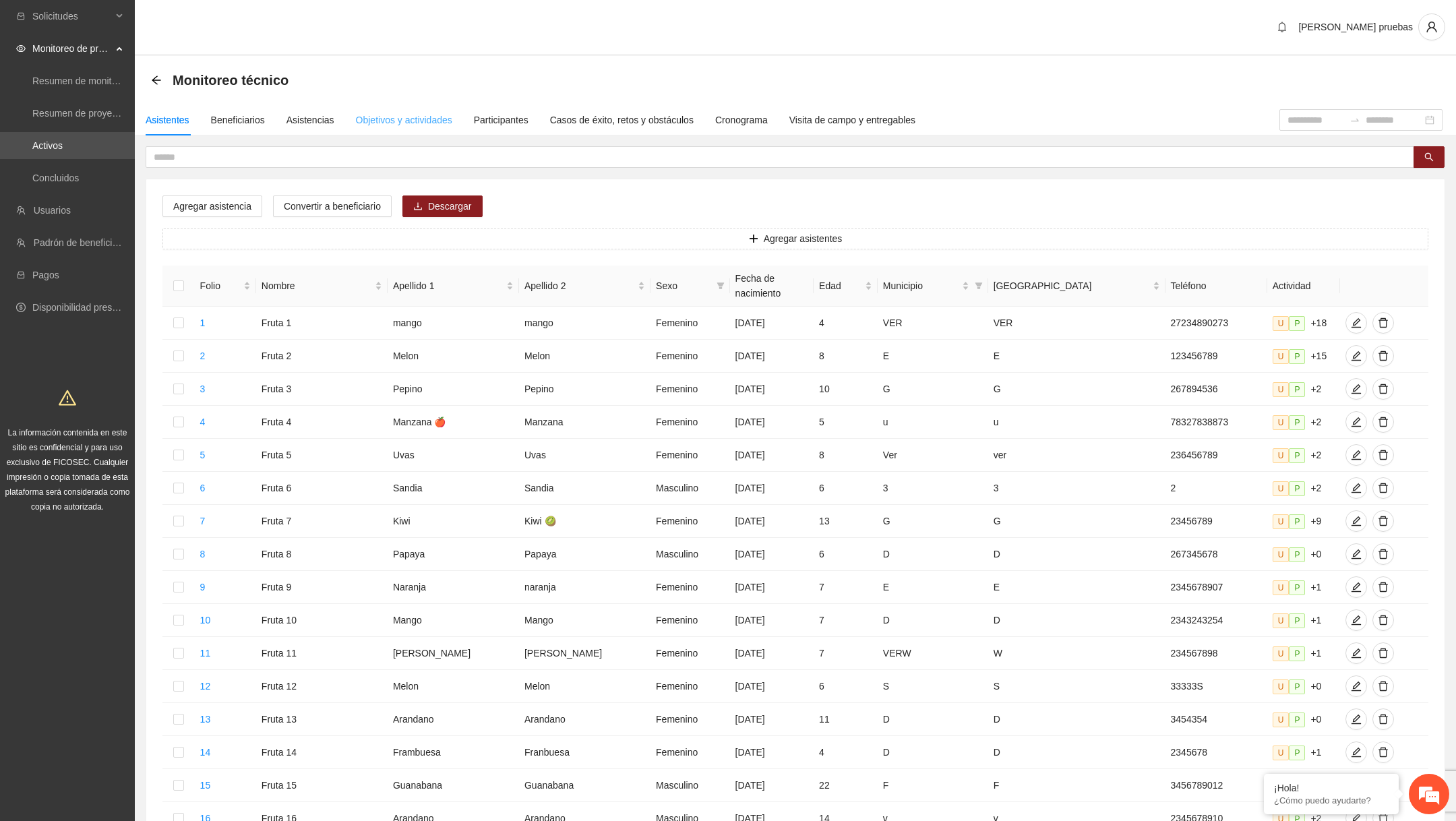
click at [415, 108] on div "Objetivos y actividades" at bounding box center [404, 119] width 97 height 31
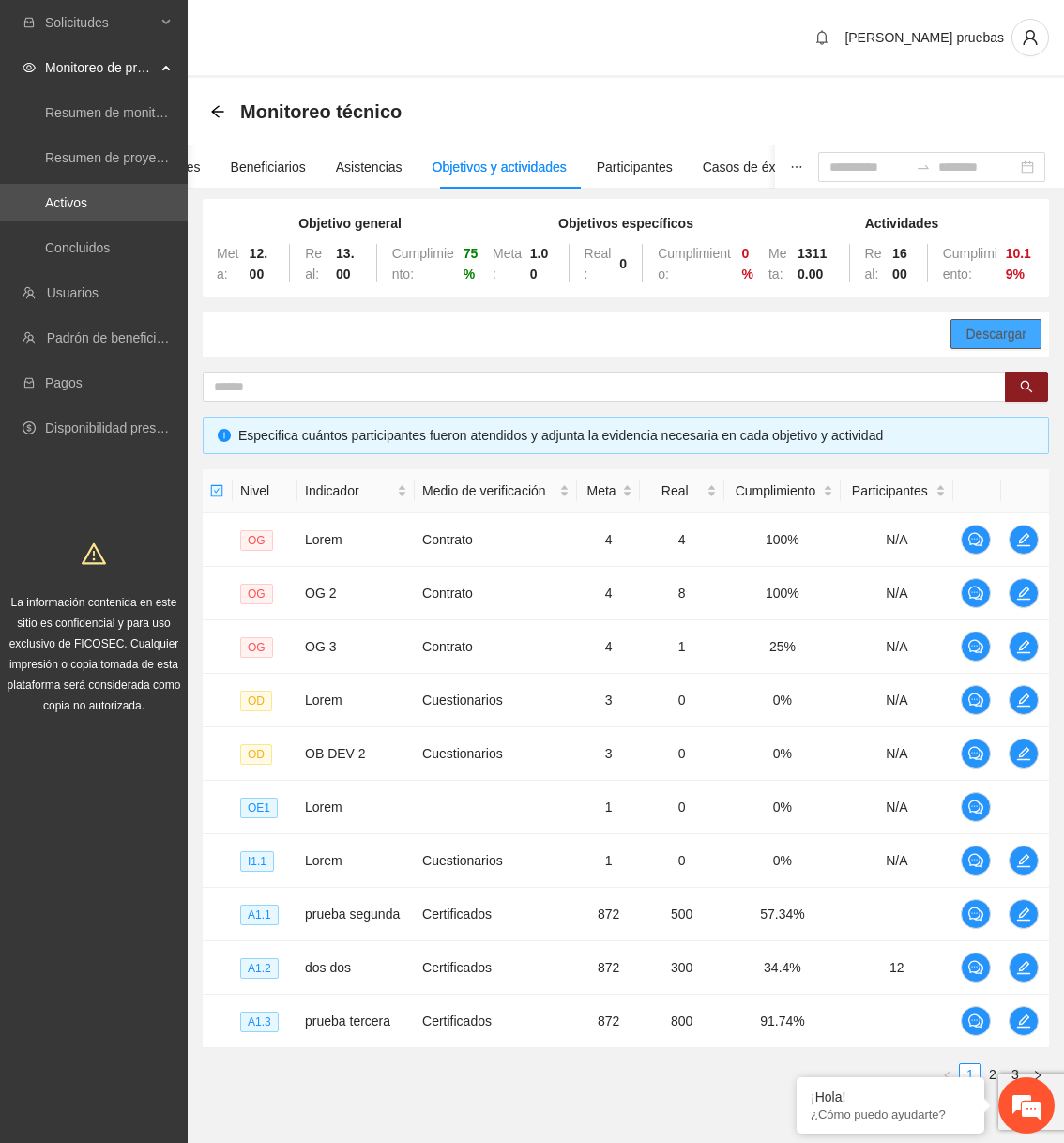
click at [1031, 336] on button "Descargar" at bounding box center [995, 335] width 91 height 30
click at [1020, 549] on button "button" at bounding box center [1023, 540] width 30 height 30
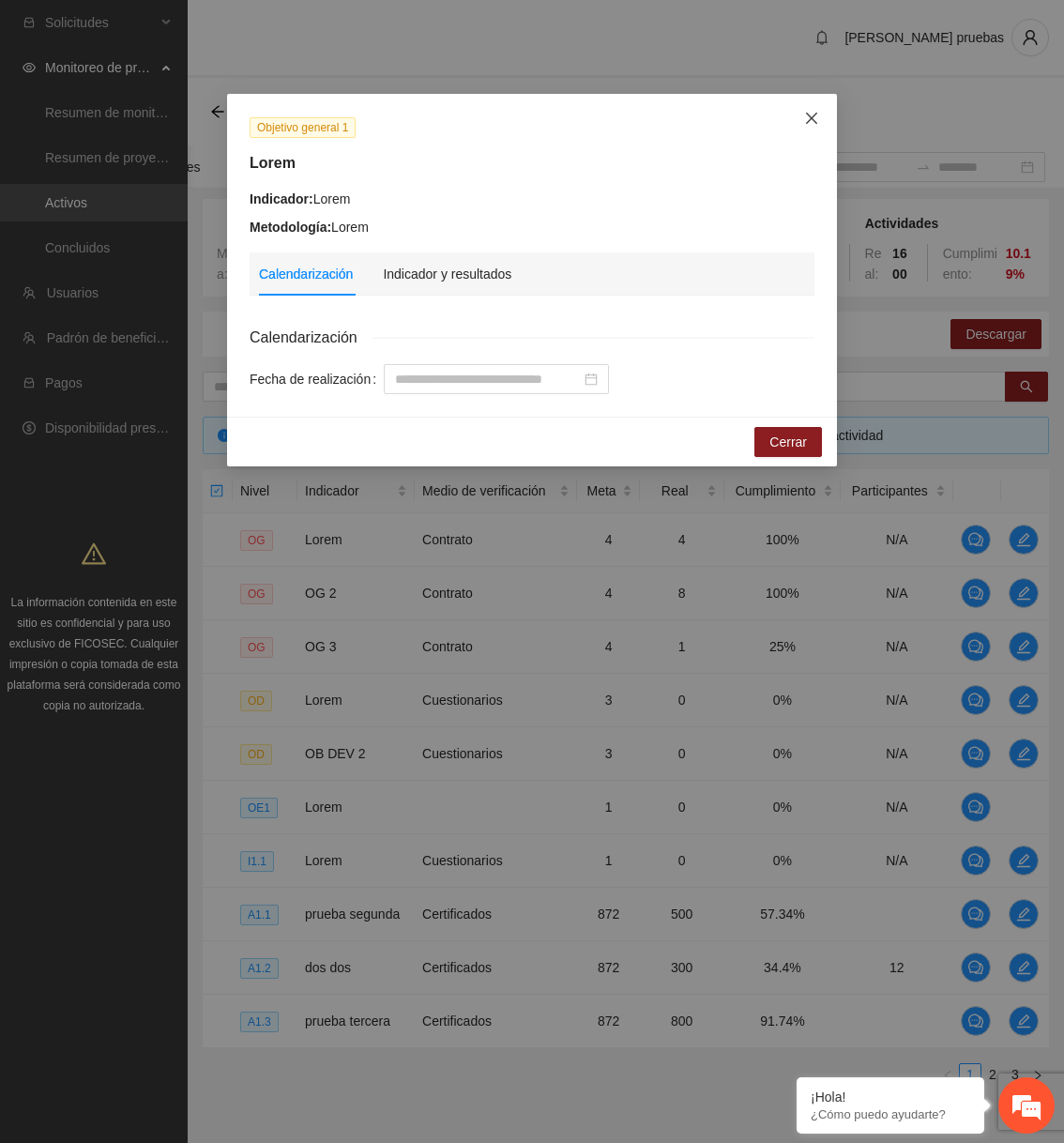
click at [811, 122] on icon "close" at bounding box center [811, 117] width 15 height 15
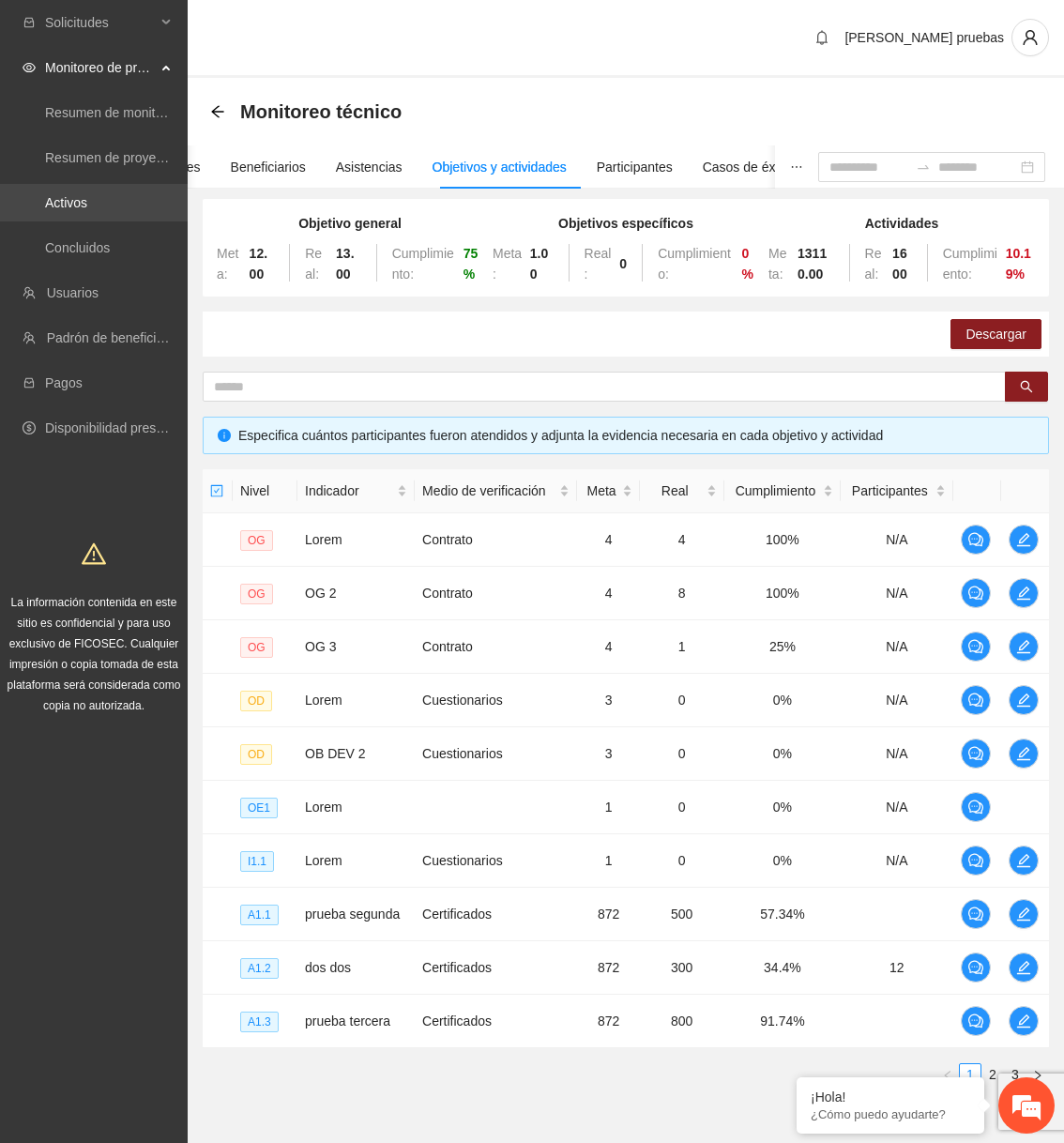
click at [88, 210] on link "Activos" at bounding box center [66, 202] width 42 height 15
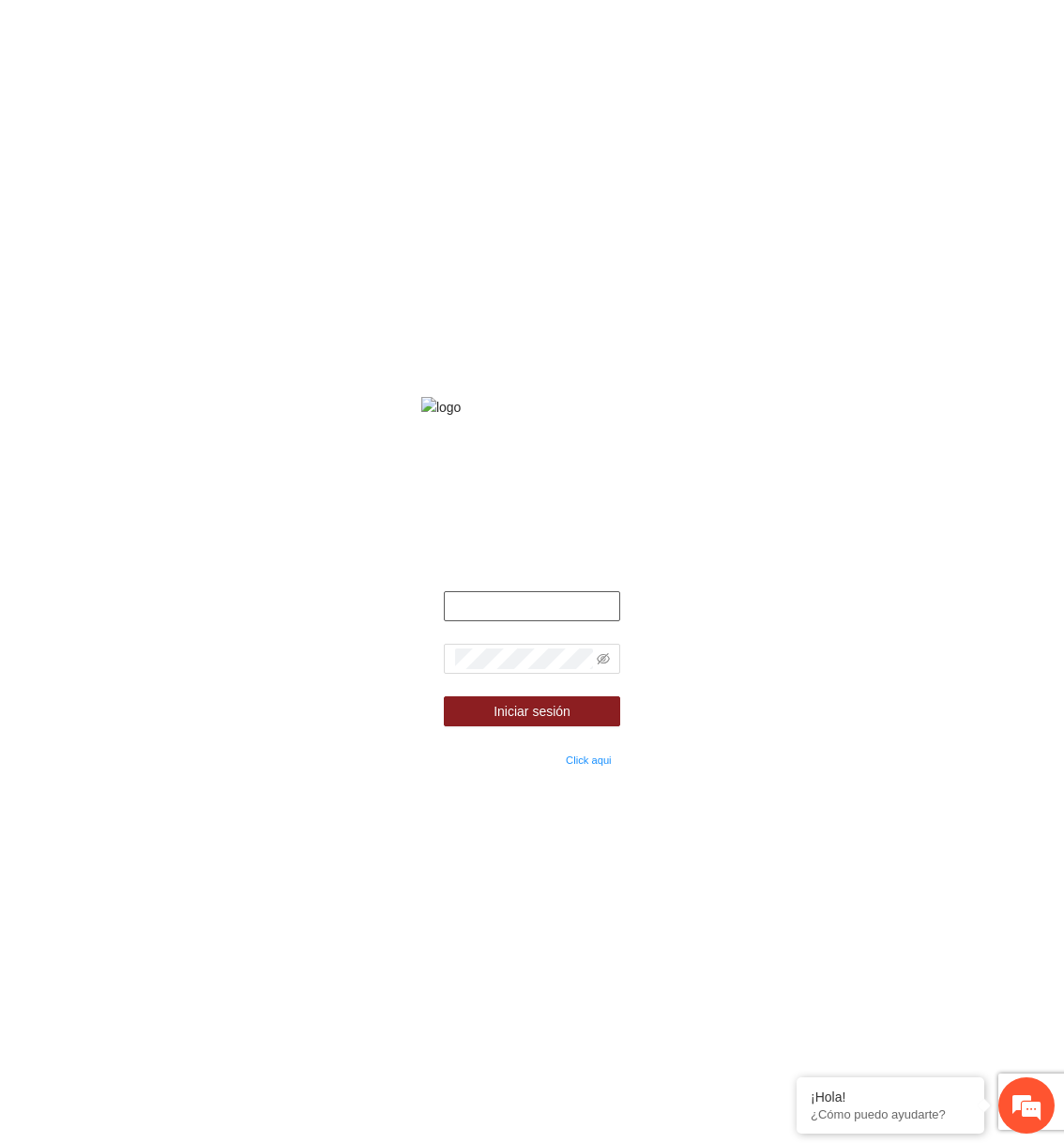
click at [522, 617] on input "text" at bounding box center [532, 606] width 177 height 30
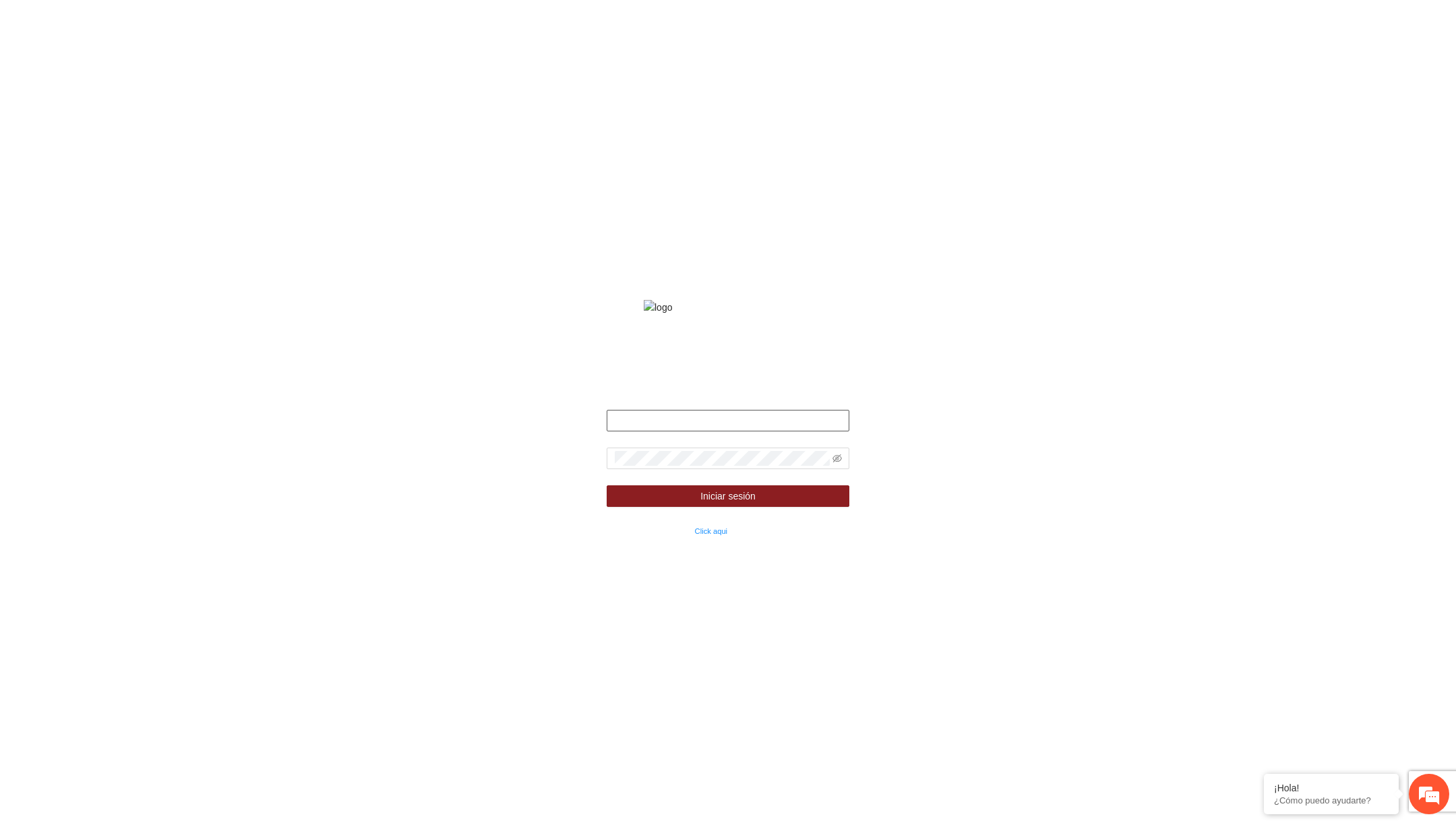
click at [737, 431] on input "text" at bounding box center [727, 421] width 242 height 21
type input "**********"
click at [836, 463] on icon "eye-invisible" at bounding box center [837, 458] width 9 height 8
click at [606, 486] on button "Iniciar sesión" at bounding box center [727, 496] width 242 height 21
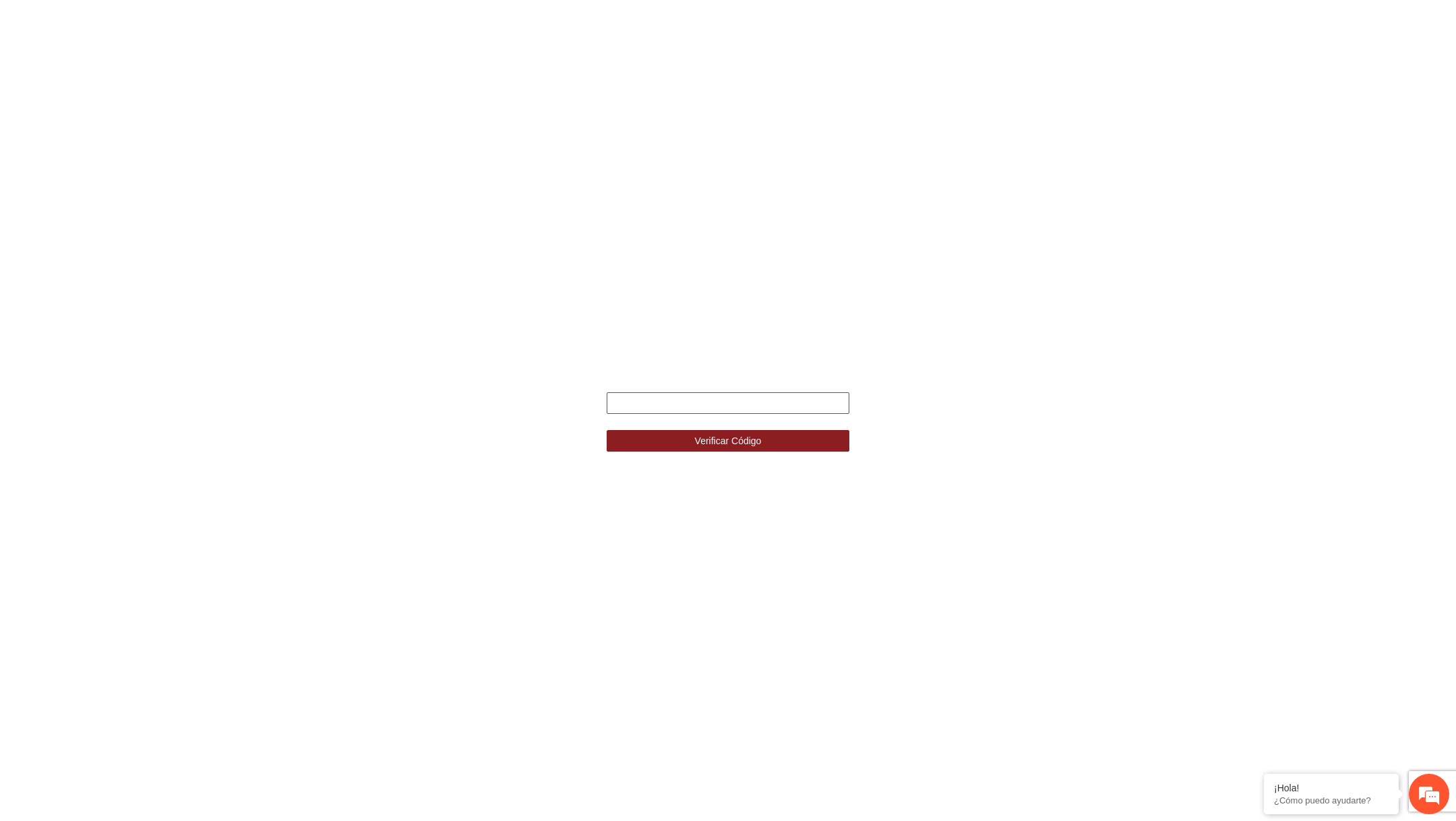
click at [800, 395] on input "text" at bounding box center [727, 403] width 242 height 21
type input "******"
click at [606, 430] on button "Verificar Código" at bounding box center [727, 441] width 242 height 21
